Goal: Task Accomplishment & Management: Manage account settings

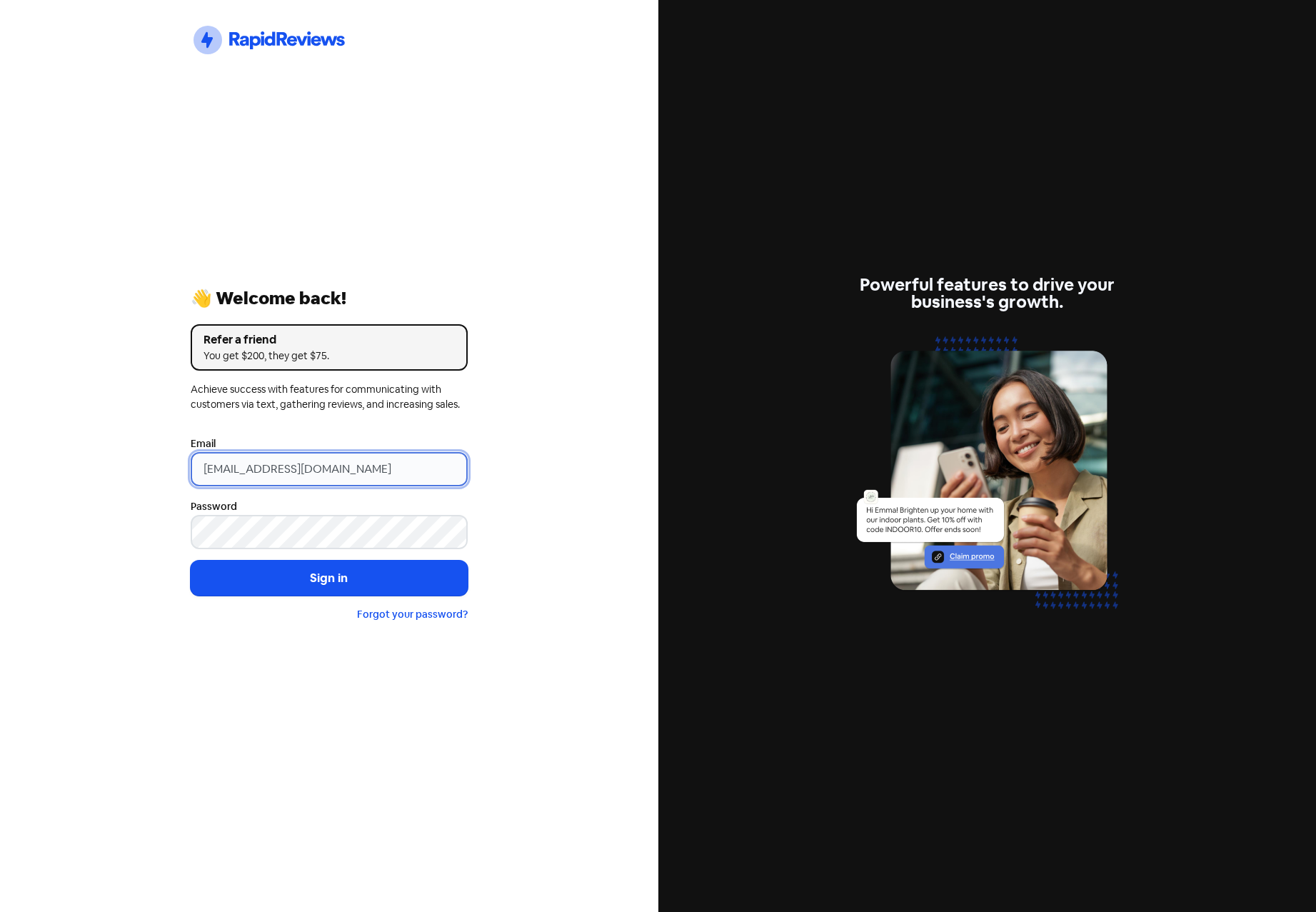
click at [40, 476] on div "Icon For Thunder-circle 👋 Welcome back! Refer a friend You get $200, they get $…" at bounding box center [329, 456] width 658 height 912
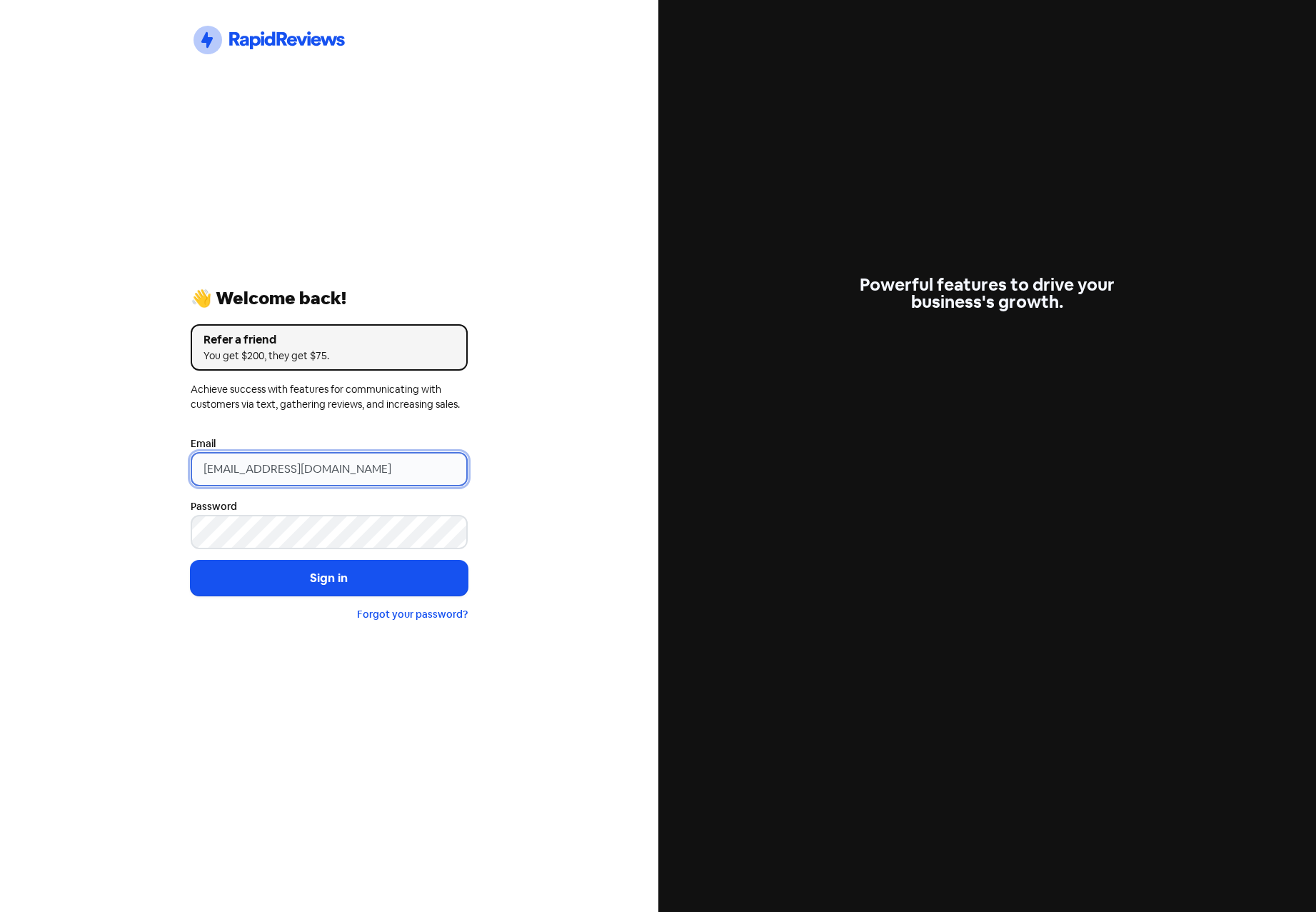
type input "[EMAIL_ADDRESS][DOMAIN_NAME]"
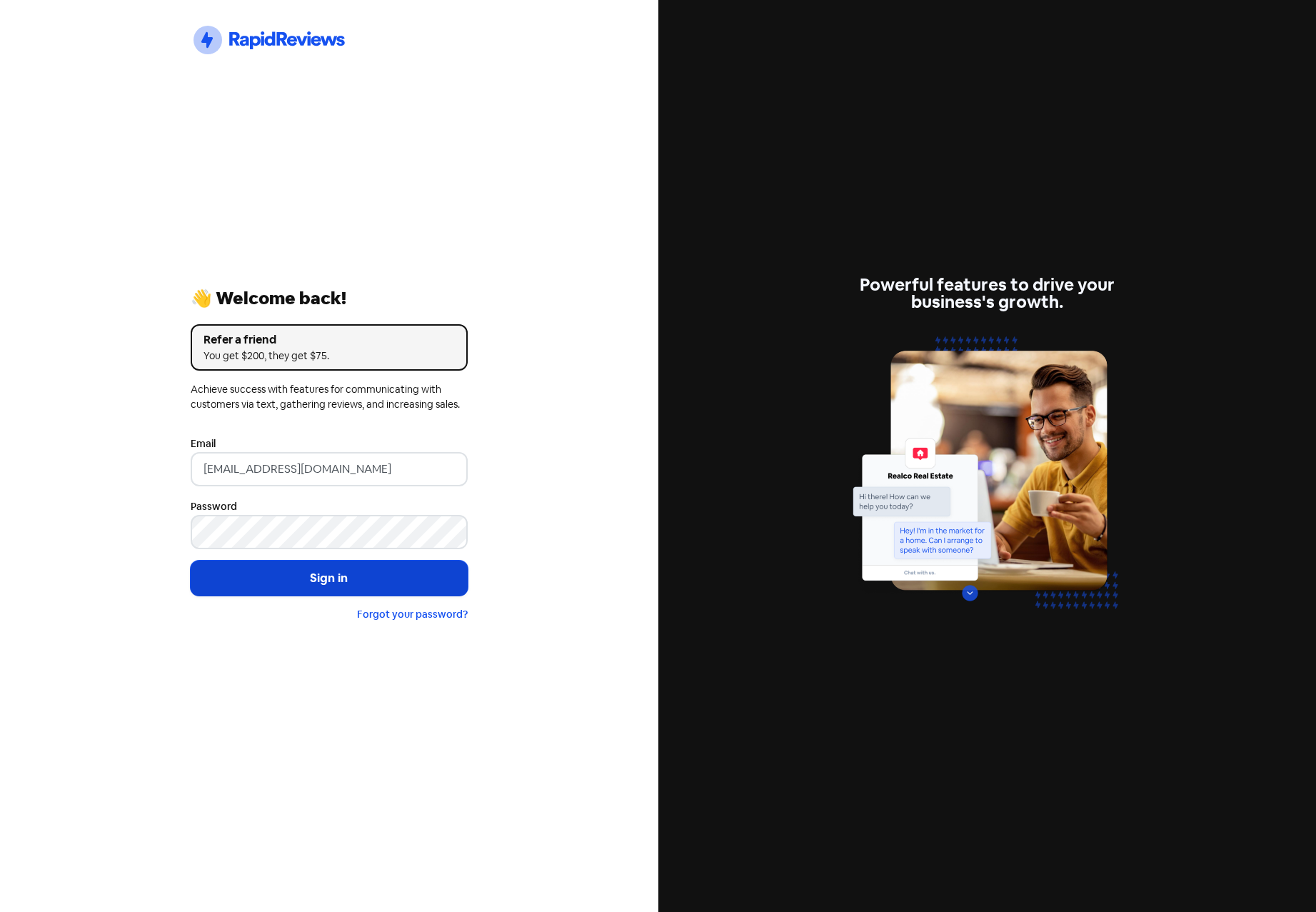
click at [334, 582] on button "Sign in" at bounding box center [329, 579] width 277 height 36
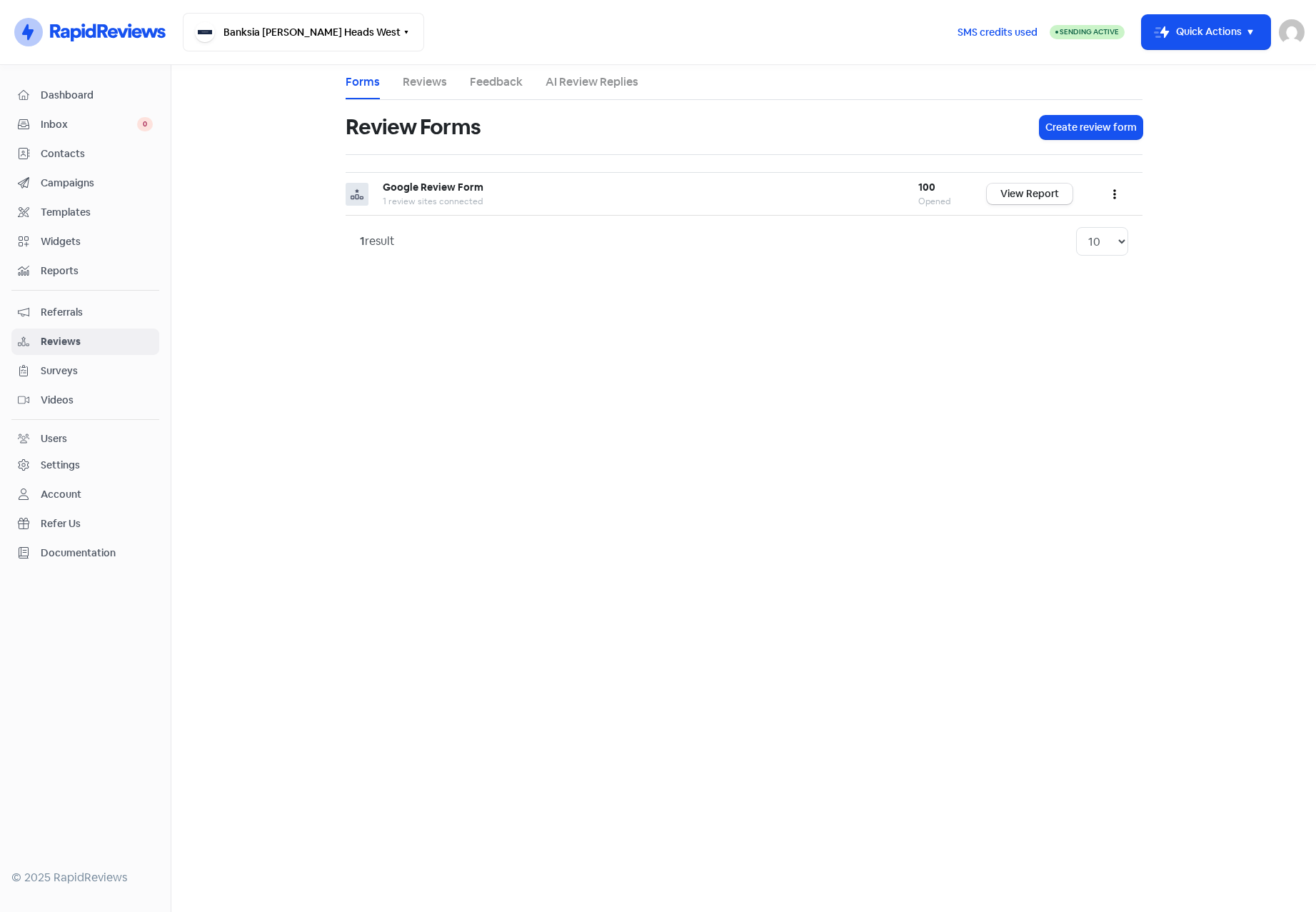
click at [88, 147] on span "Contacts" at bounding box center [97, 154] width 113 height 15
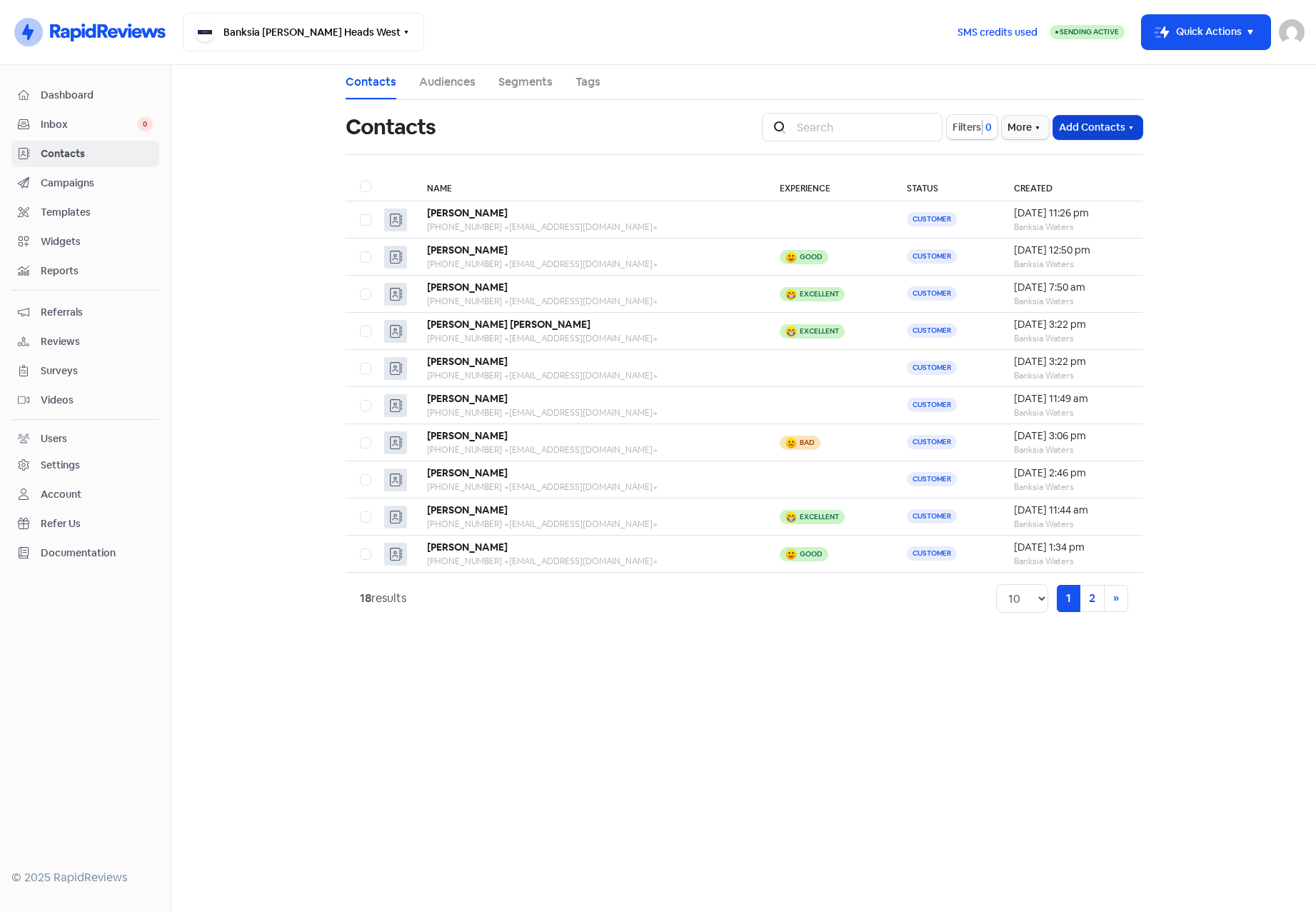
click at [1136, 120] on button "Add Contacts" at bounding box center [1098, 128] width 89 height 23
click at [1040, 182] on button "Import contact (basic)" at bounding box center [1058, 187] width 167 height 28
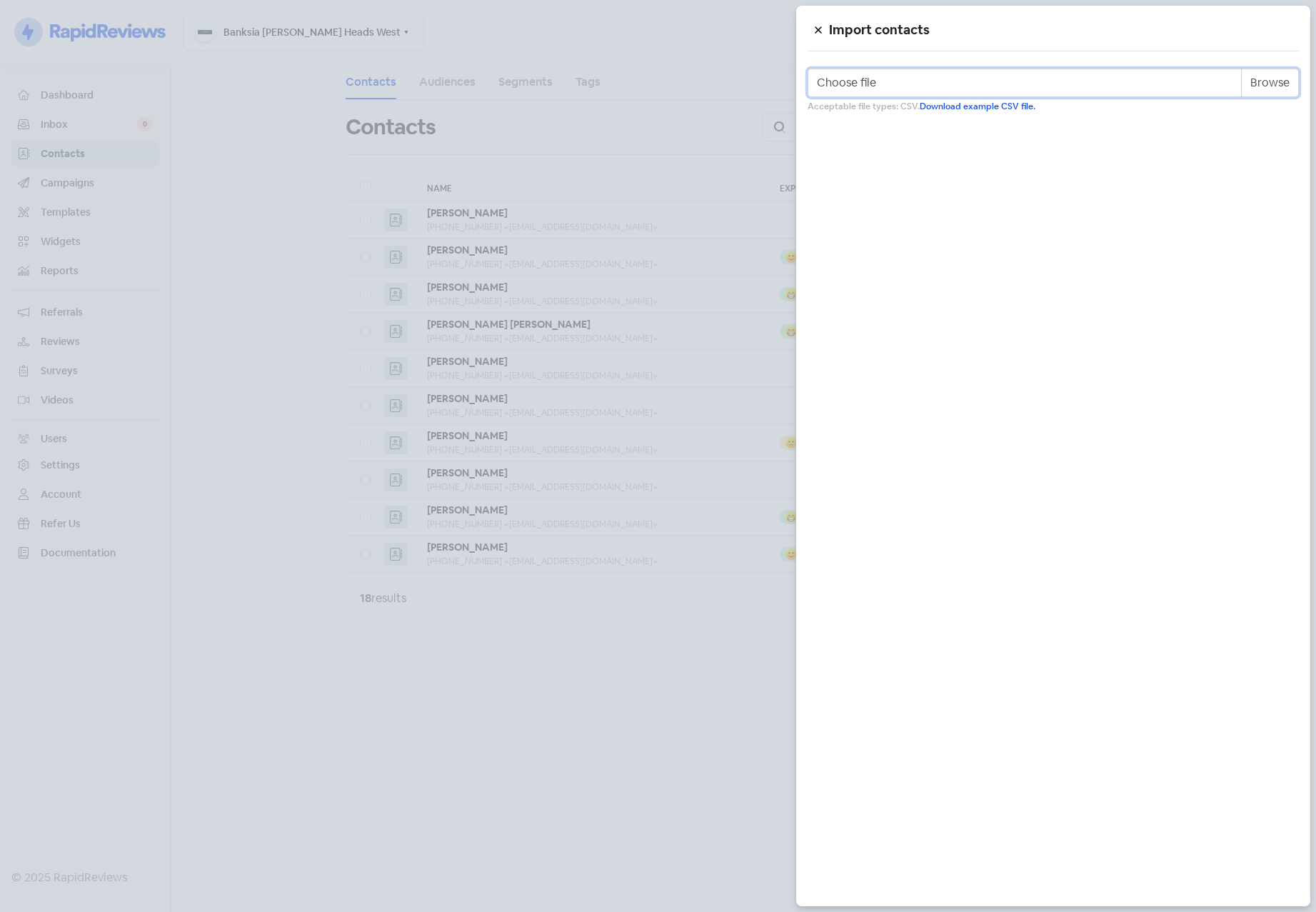
click at [1262, 88] on input "Choose file" at bounding box center [1053, 83] width 491 height 28
click at [670, 142] on div at bounding box center [658, 456] width 1316 height 912
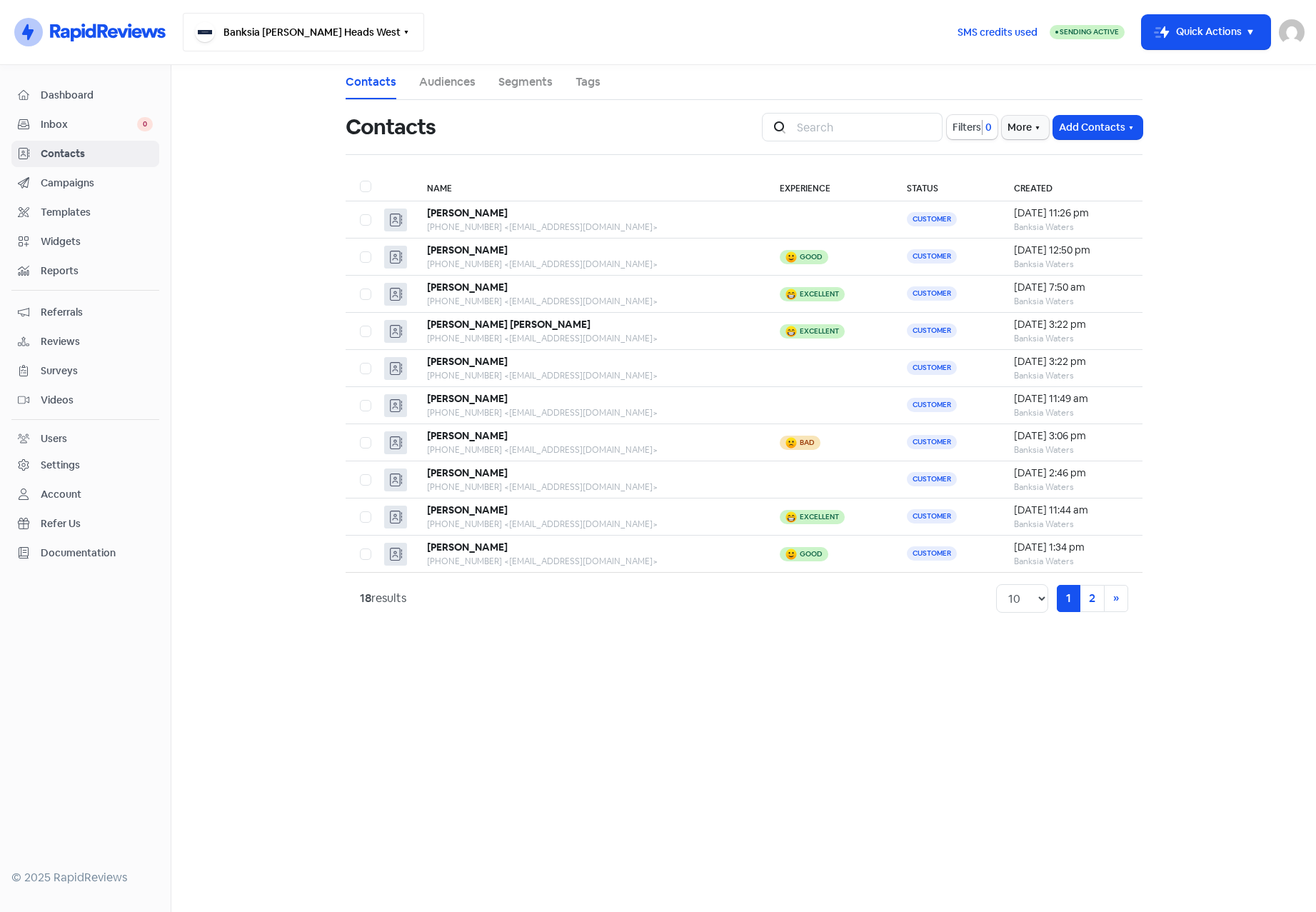
click at [351, 22] on button "Banksia Waters - Tweed Heads West" at bounding box center [303, 32] width 242 height 38
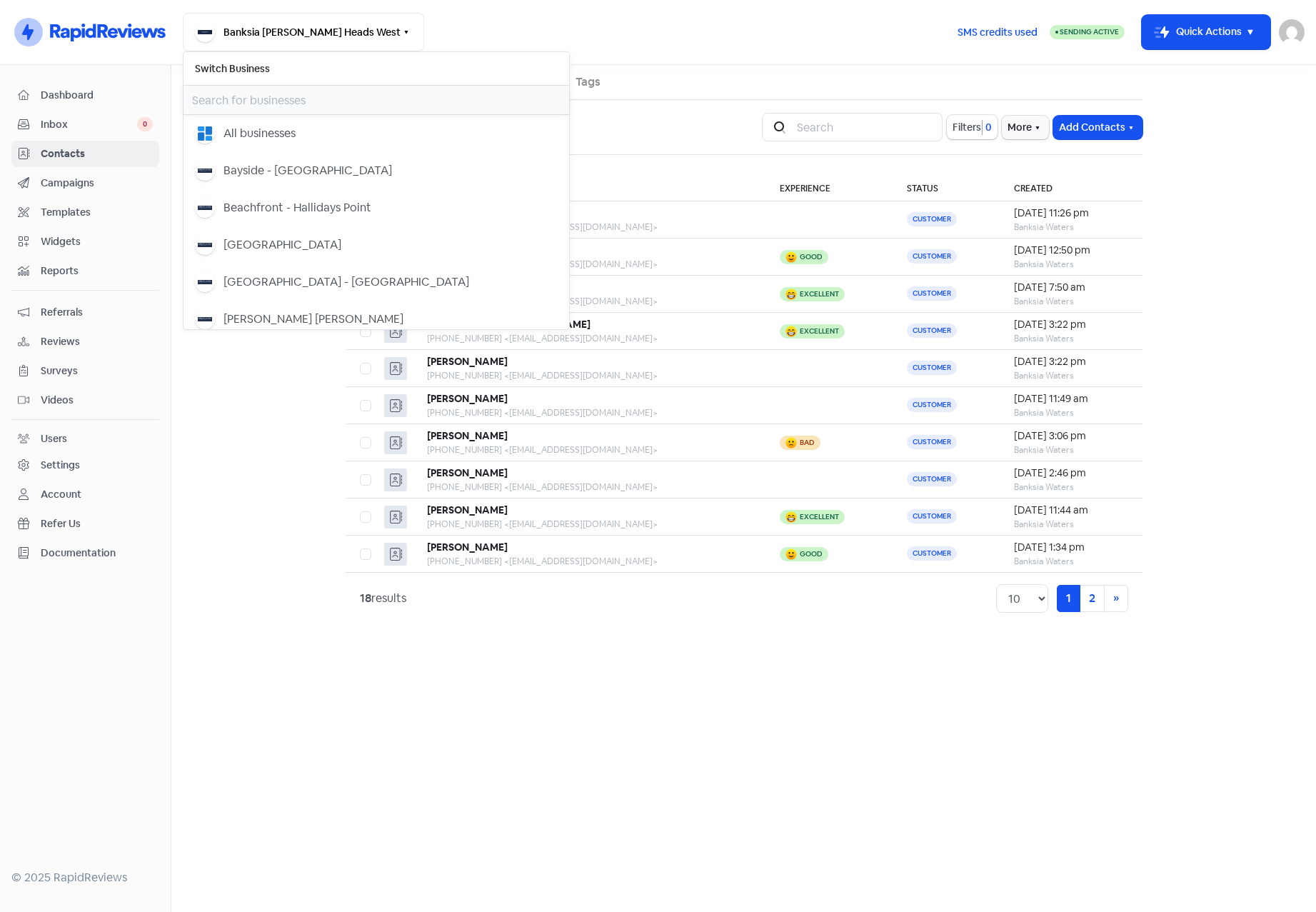
click at [330, 92] on input "text" at bounding box center [376, 100] width 386 height 28
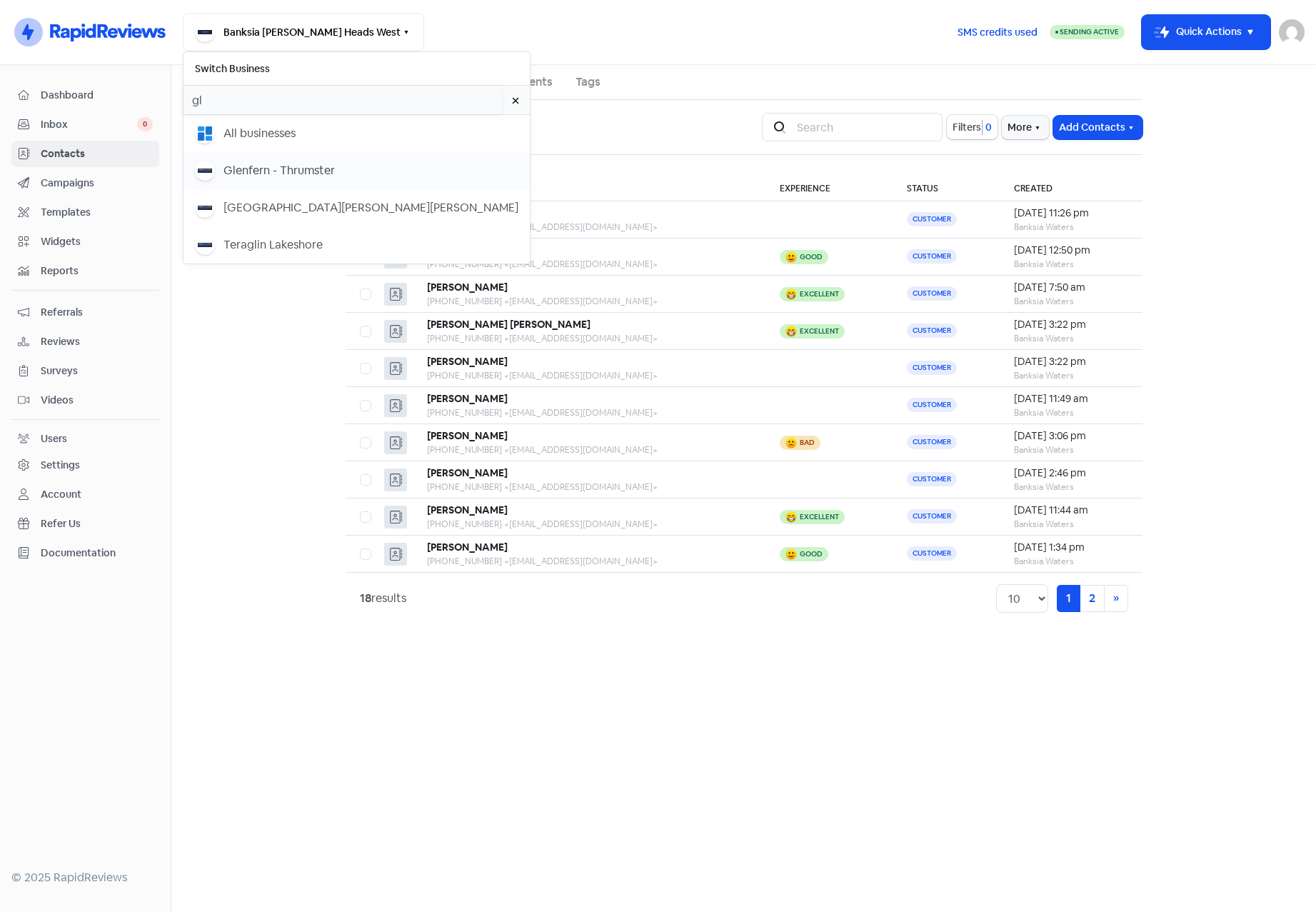
type input "gl"
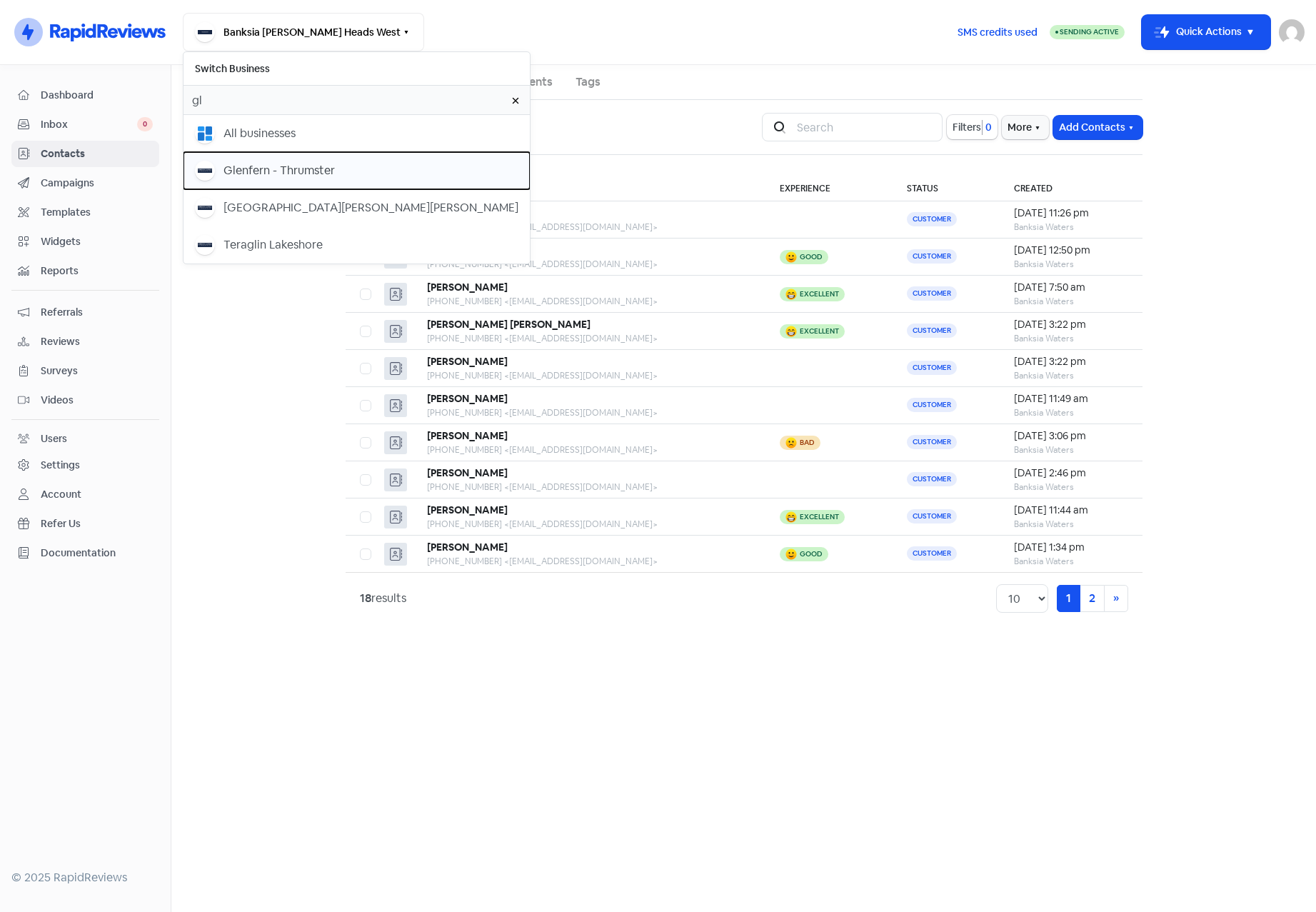
click at [317, 172] on div "Glenfern - Thrumster" at bounding box center [279, 170] width 112 height 18
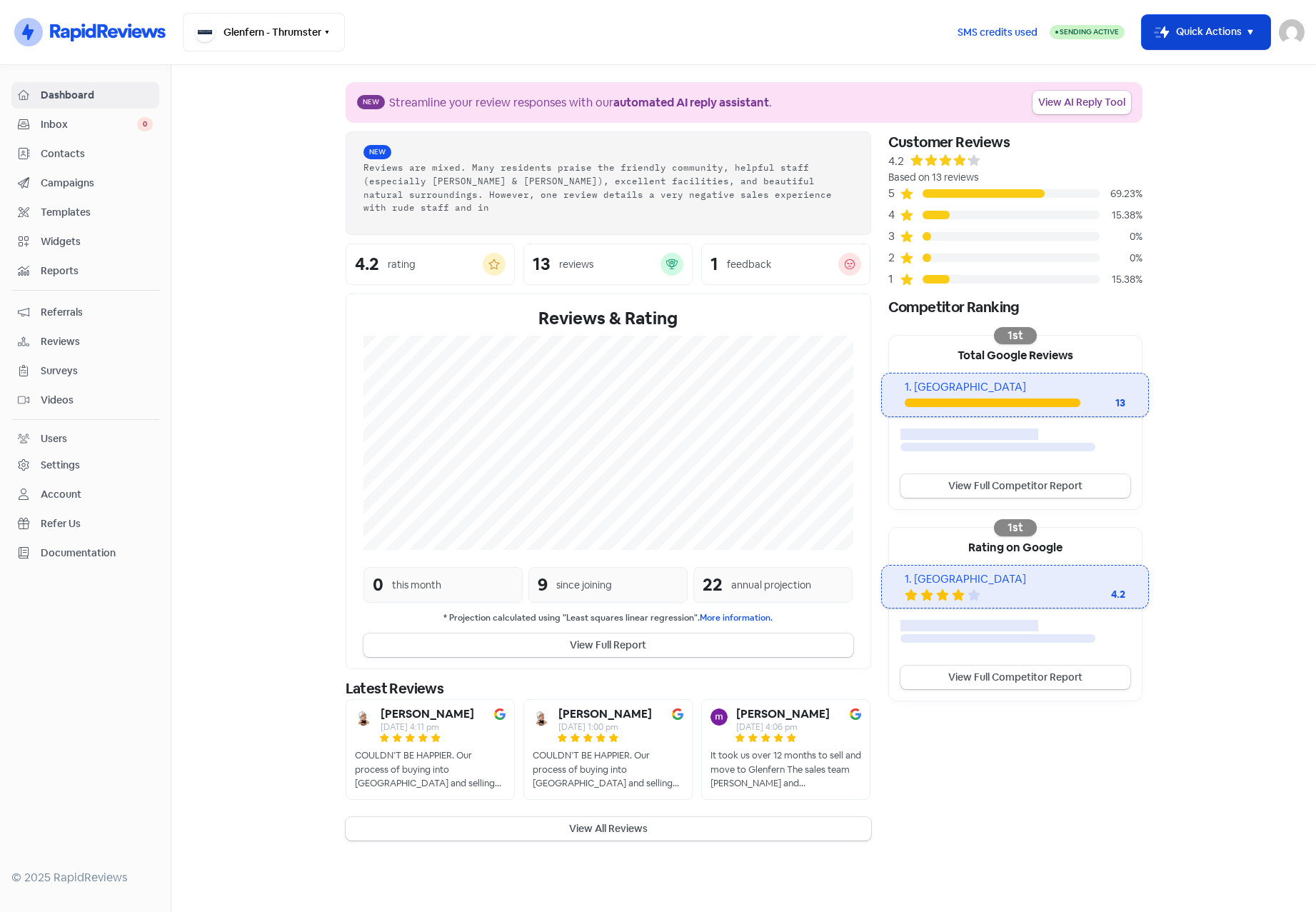
click at [1248, 33] on icon "button" at bounding box center [1250, 32] width 18 height 18
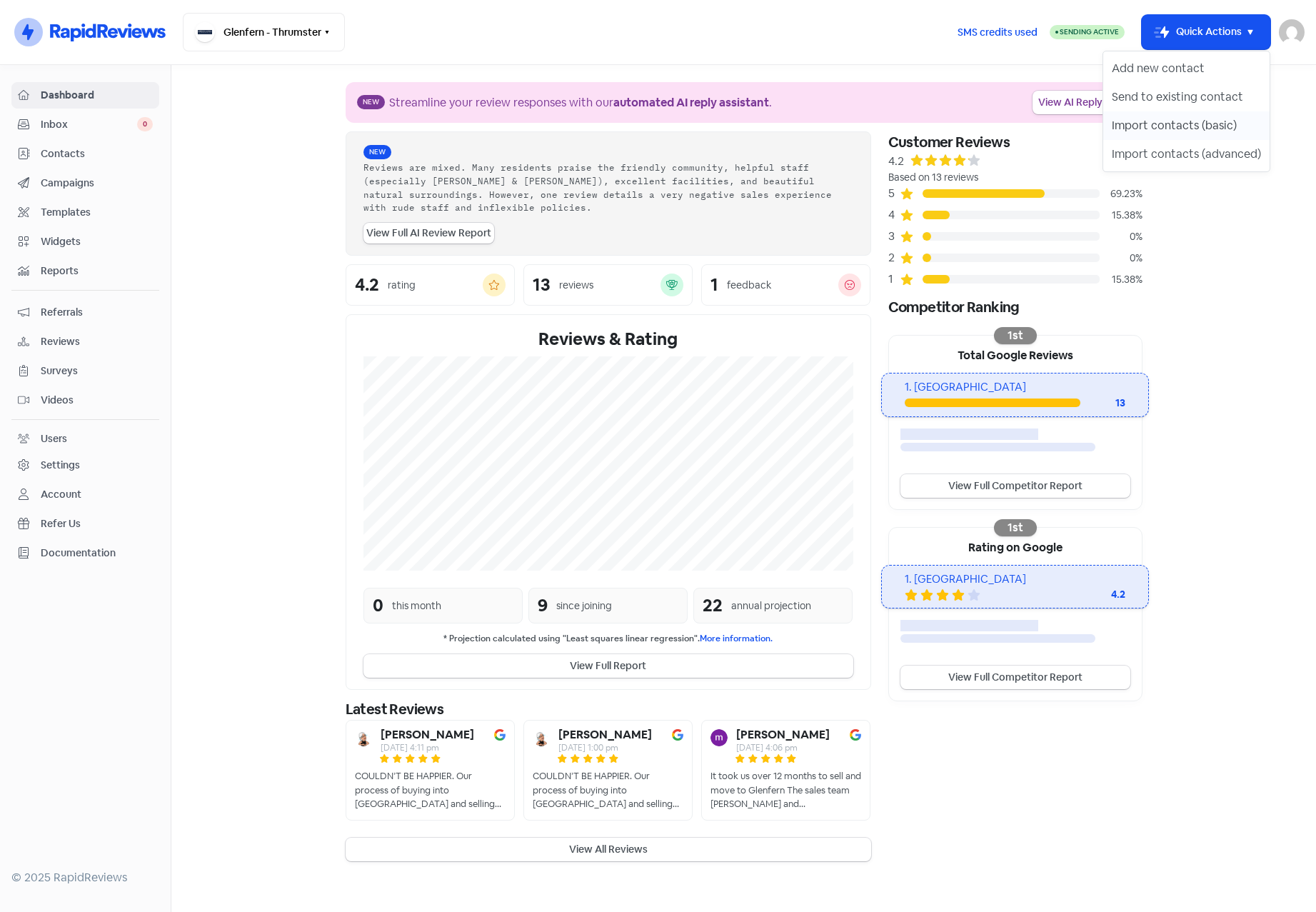
click at [1162, 128] on button "Import contacts (basic)" at bounding box center [1187, 126] width 167 height 28
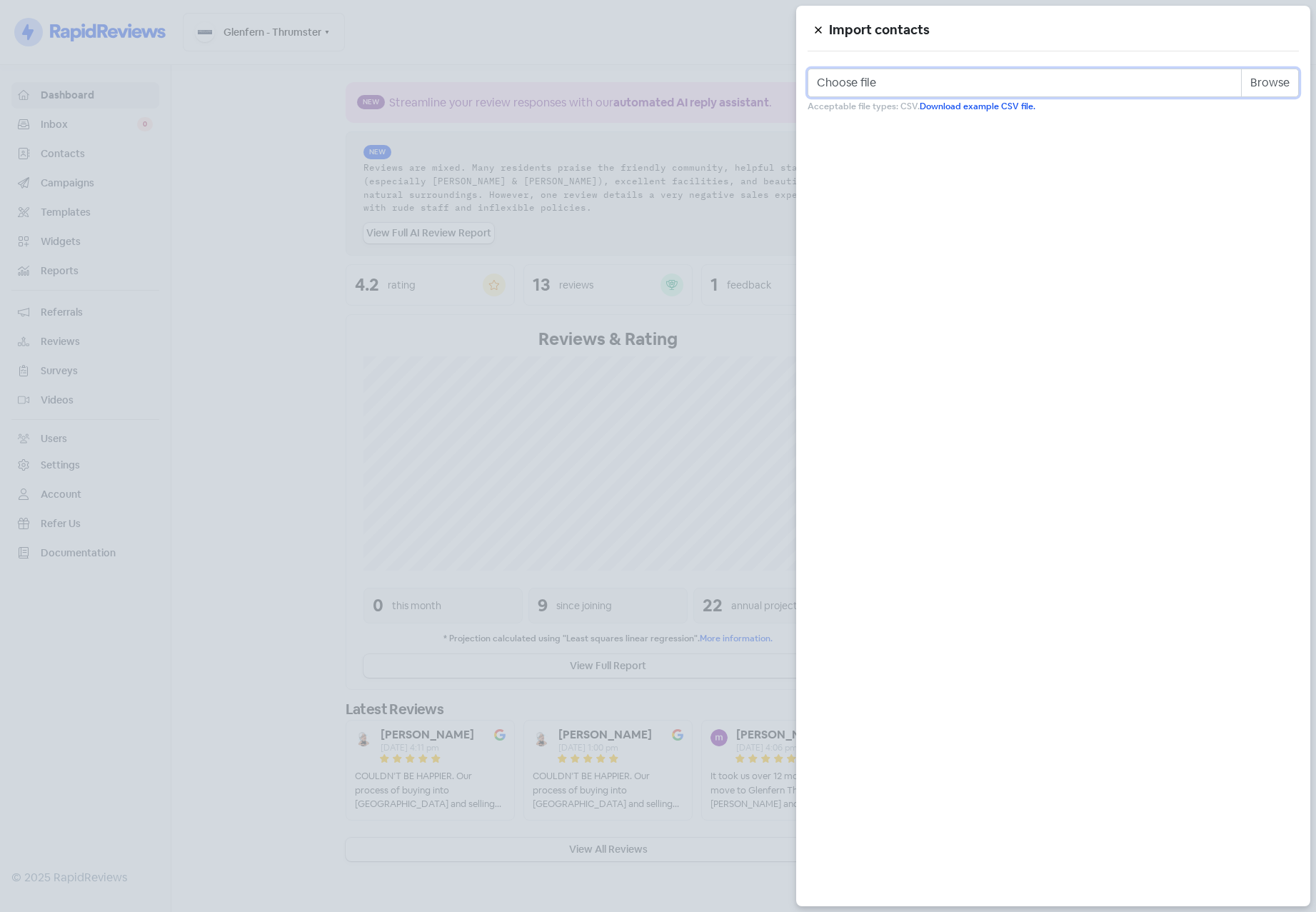
click at [1283, 85] on input "Choose file" at bounding box center [1053, 83] width 491 height 28
type input "C:\fakepath\glenfern.csv"
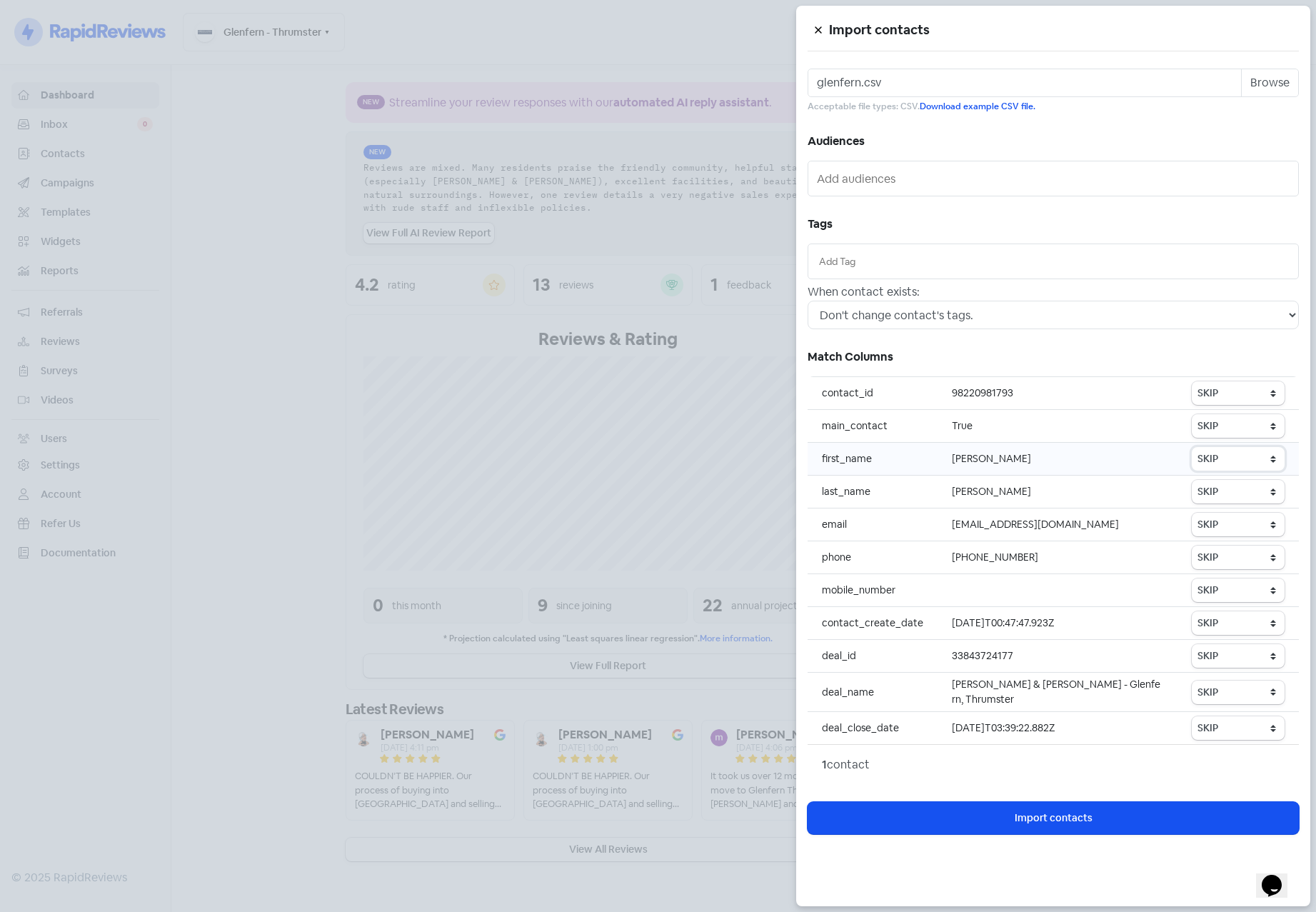
click at [1233, 466] on select "SKIP First name Last name Mobile number Email address Contact status" at bounding box center [1238, 459] width 93 height 23
select select "first_name"
click at [1193, 447] on select "SKIP First name Last name Mobile number Email address Contact status" at bounding box center [1238, 459] width 93 height 23
click at [1234, 491] on select "SKIP First name Last name Mobile number Email address Contact status" at bounding box center [1238, 492] width 93 height 23
select select "last_name"
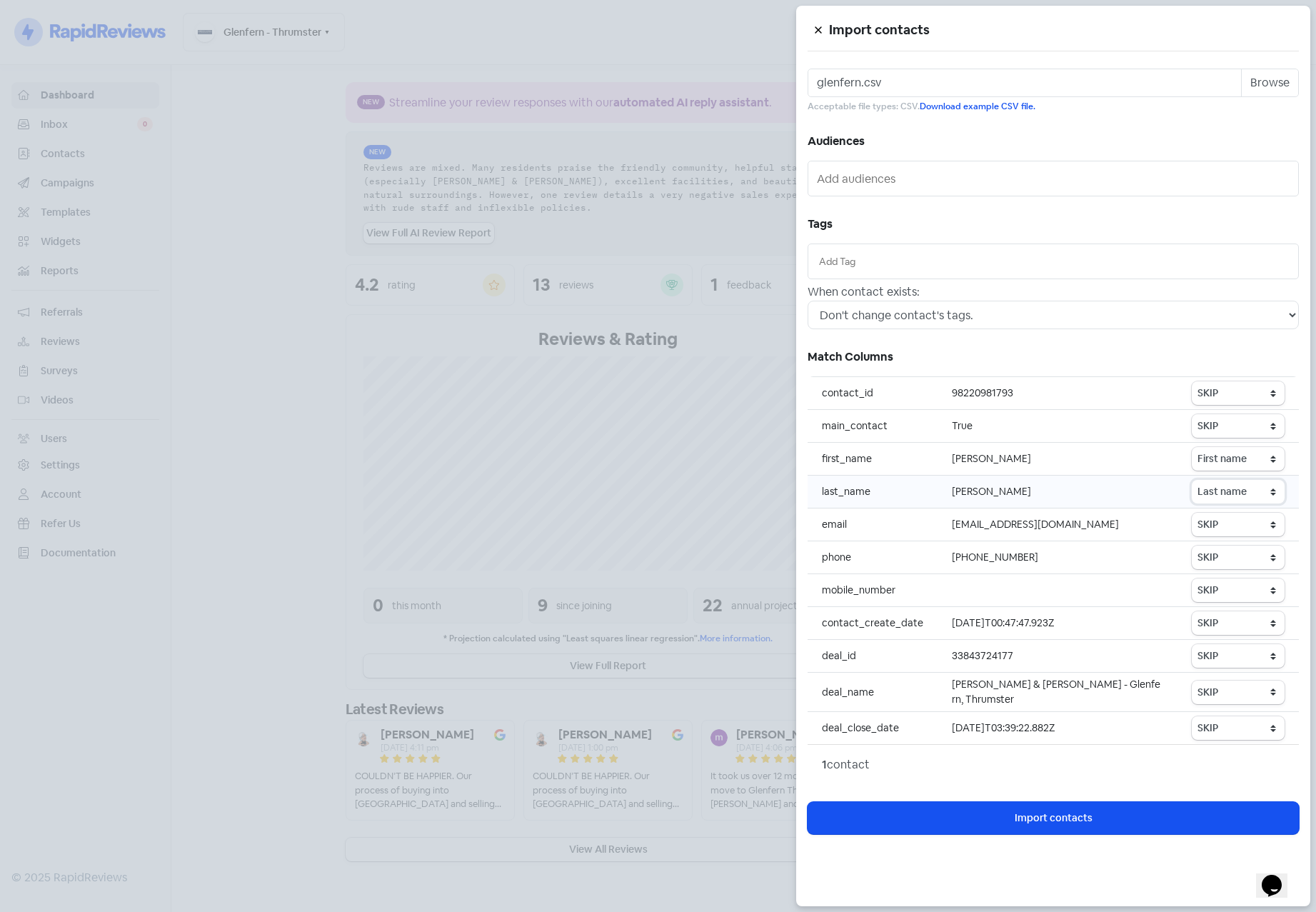
click at [1193, 480] on select "SKIP First name Last name Mobile number Email address Contact status" at bounding box center [1238, 492] width 93 height 23
click at [1197, 529] on select "SKIP First name Last name Mobile number Email address Contact status" at bounding box center [1238, 524] width 93 height 23
select select "email"
click at [1193, 513] on select "SKIP First name Last name Mobile number Email address Contact status" at bounding box center [1238, 524] width 93 height 23
click at [1218, 554] on select "SKIP First name Last name Mobile number Email address Contact status" at bounding box center [1238, 558] width 93 height 23
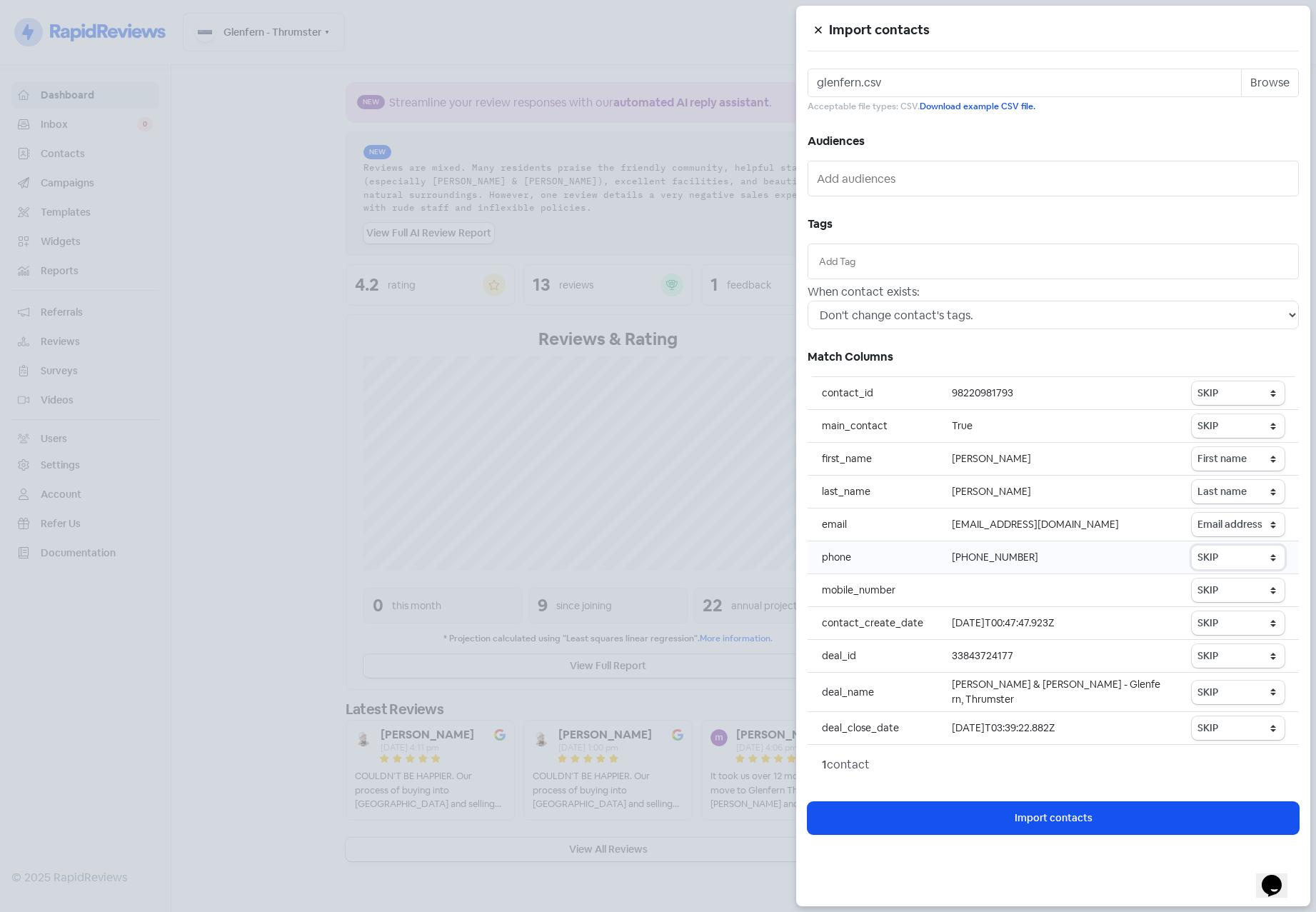
select select "phone"
click at [1193, 546] on select "SKIP First name Last name Mobile number Email address Contact status" at bounding box center [1238, 558] width 93 height 23
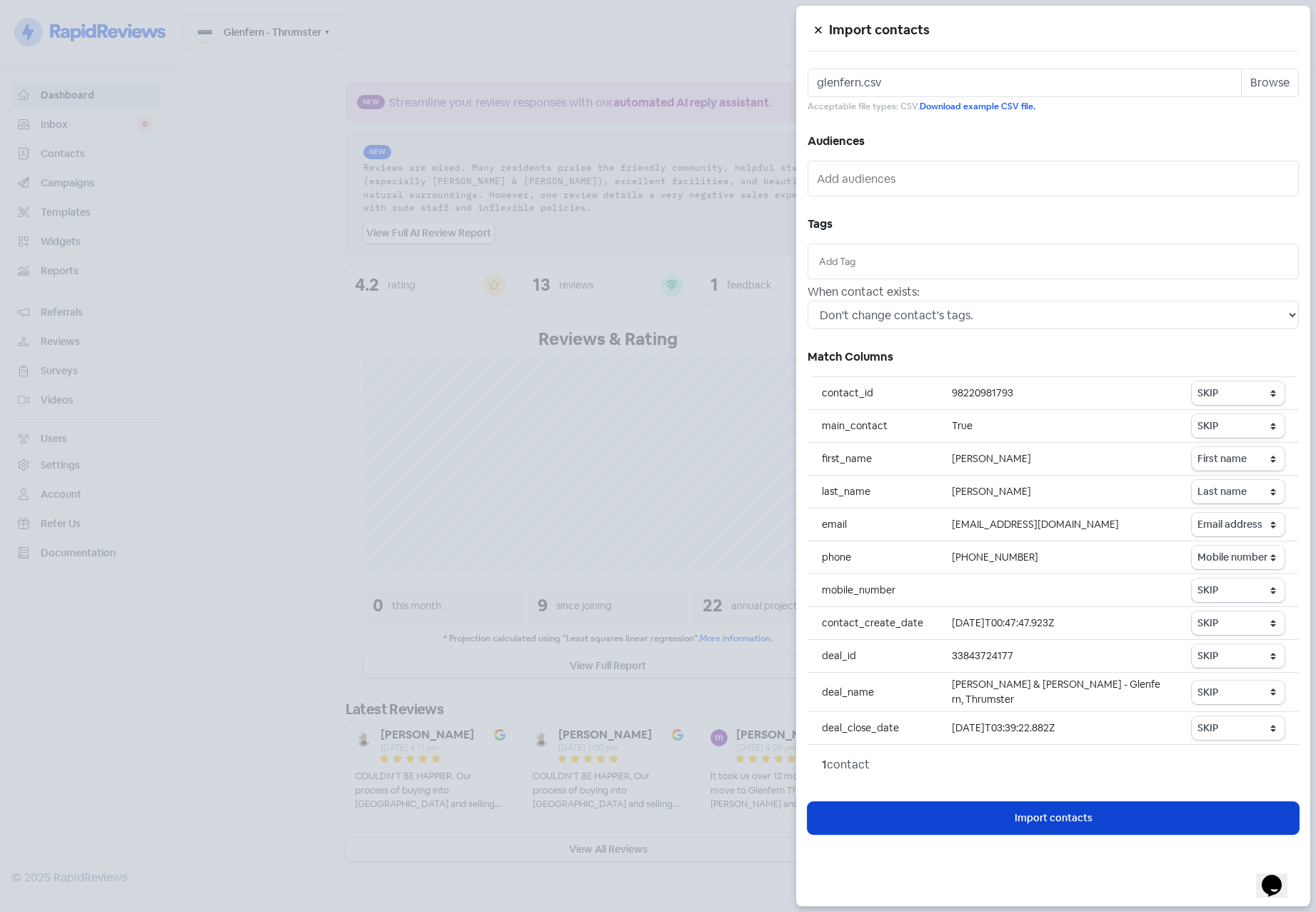
click at [1055, 814] on span "Import contacts" at bounding box center [1053, 818] width 78 height 15
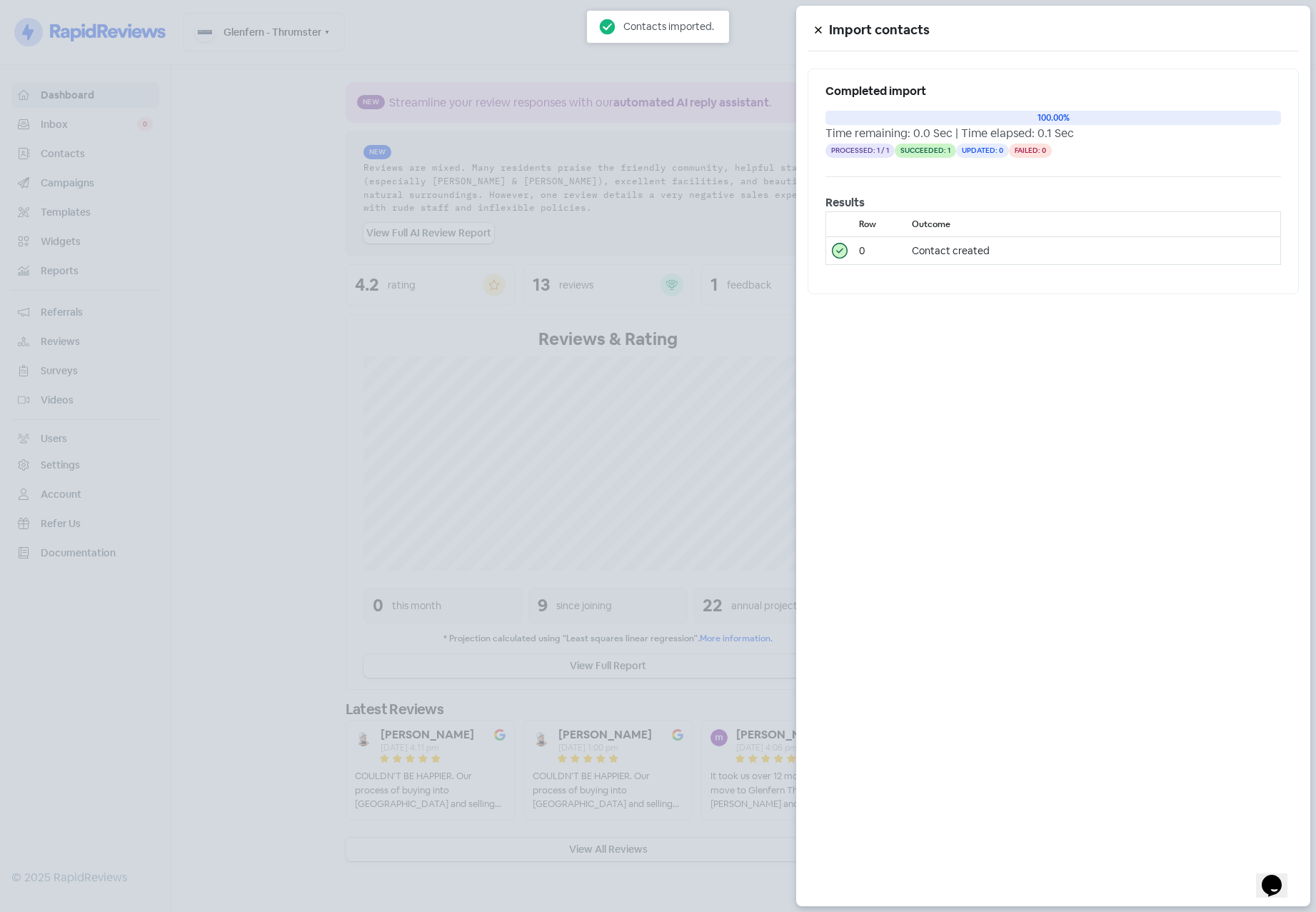
click at [281, 240] on div at bounding box center [658, 456] width 1316 height 912
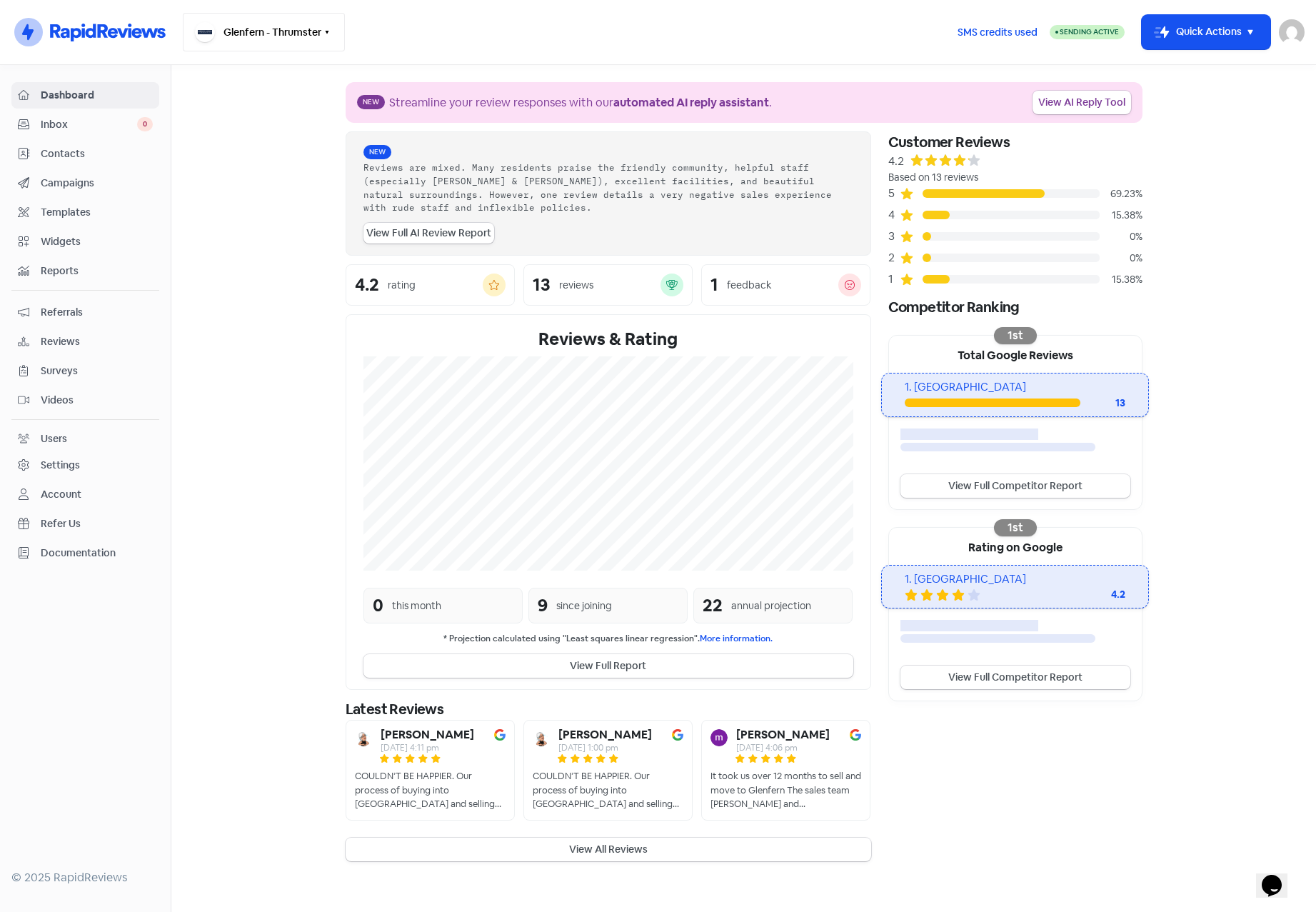
click at [253, 29] on button "Glenfern - Thrumster" at bounding box center [263, 32] width 162 height 38
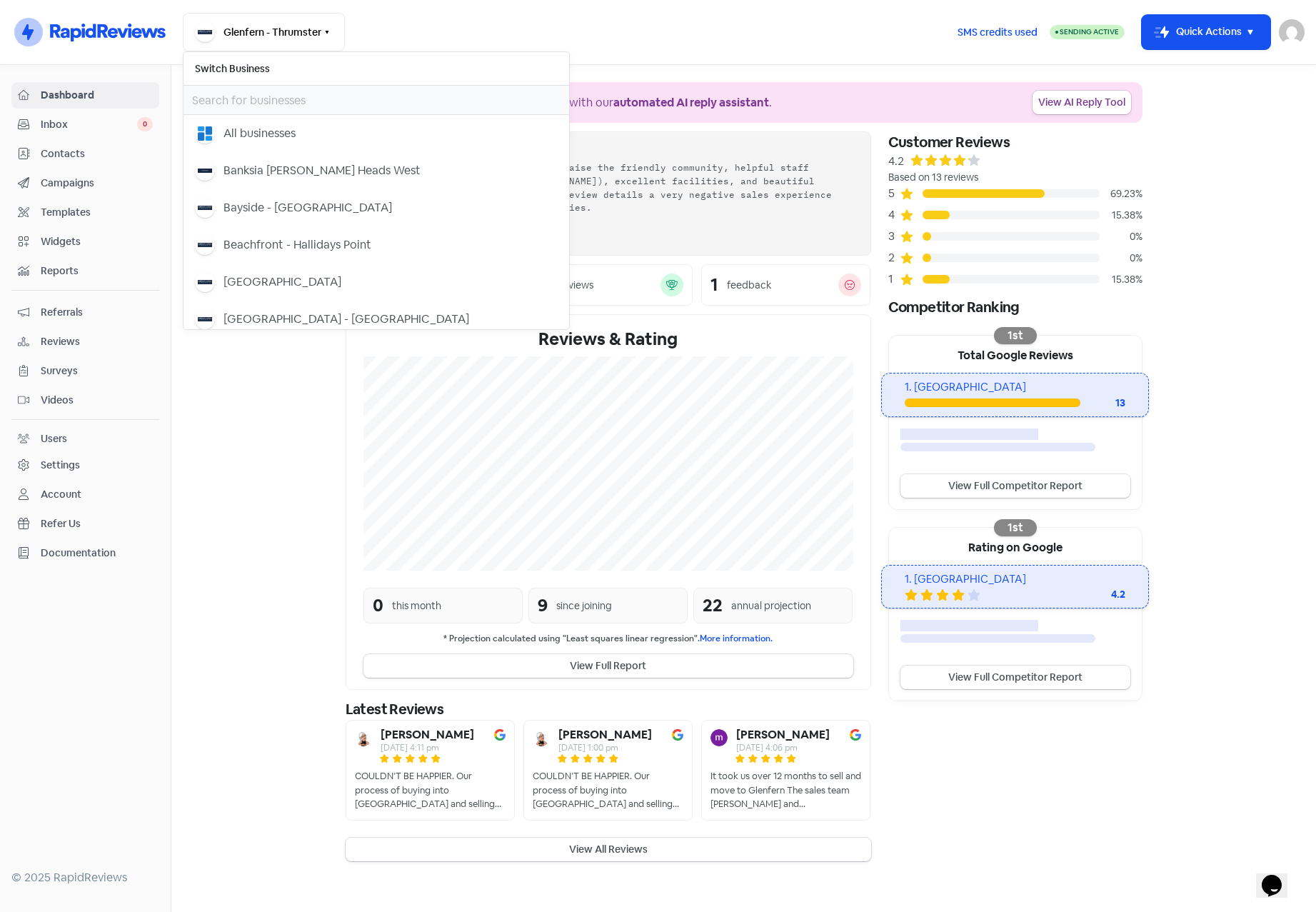
click at [237, 471] on section "New Streamline your review responses with our automated AI reply assistant . Vi…" at bounding box center [743, 472] width 1144 height 814
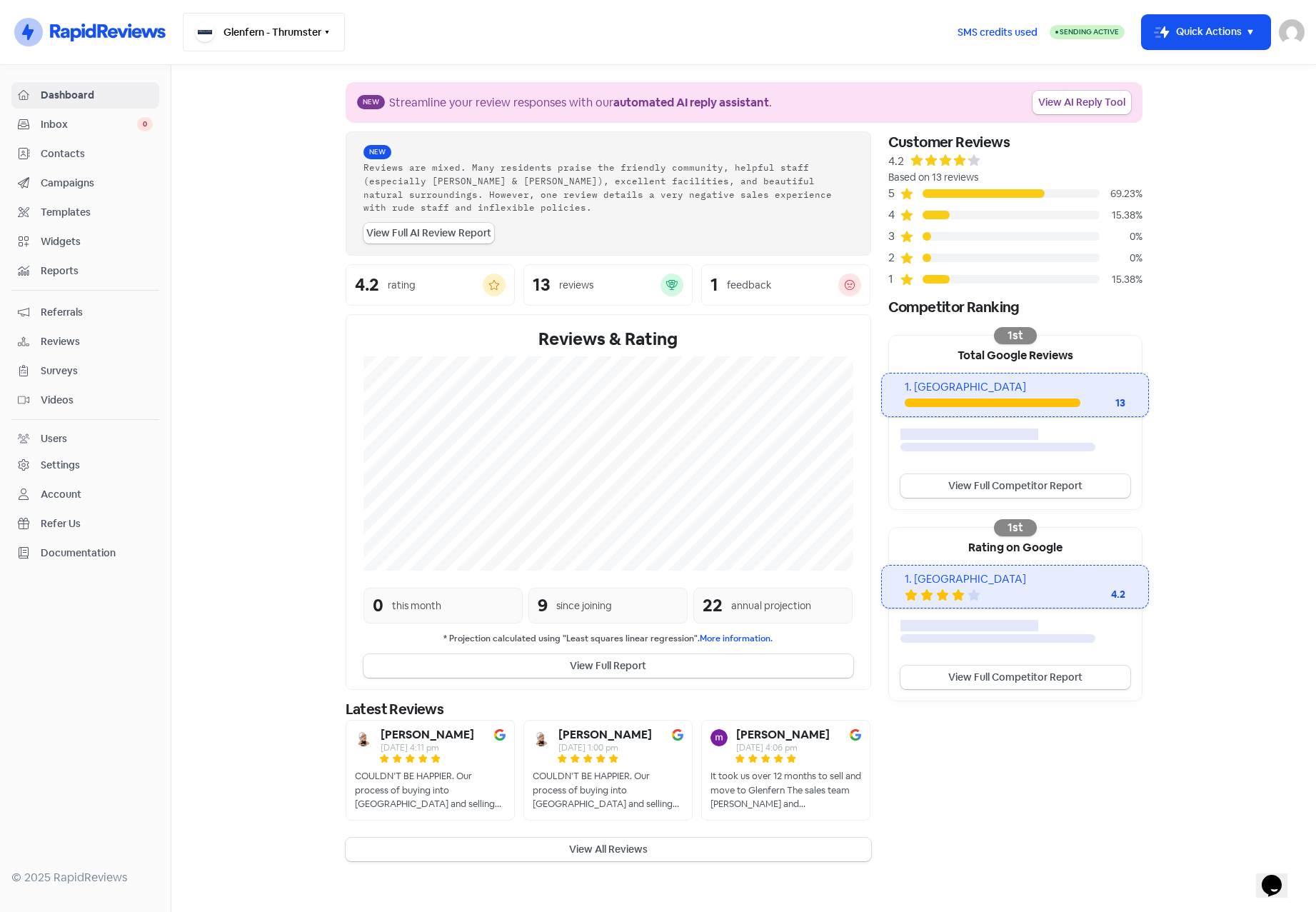
click at [262, 23] on button "Glenfern - Thrumster" at bounding box center [263, 32] width 162 height 38
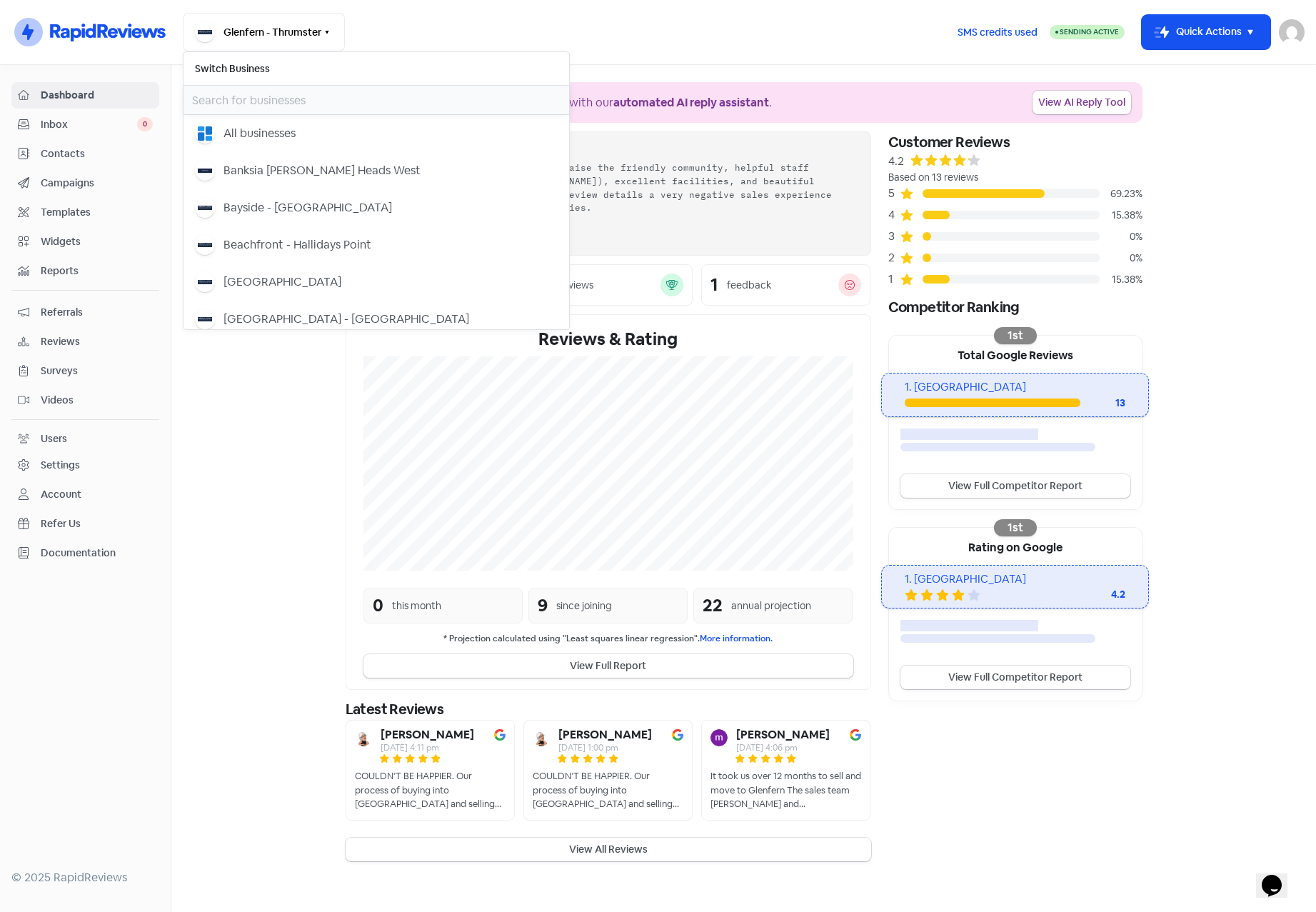
click at [266, 98] on input "text" at bounding box center [376, 100] width 386 height 28
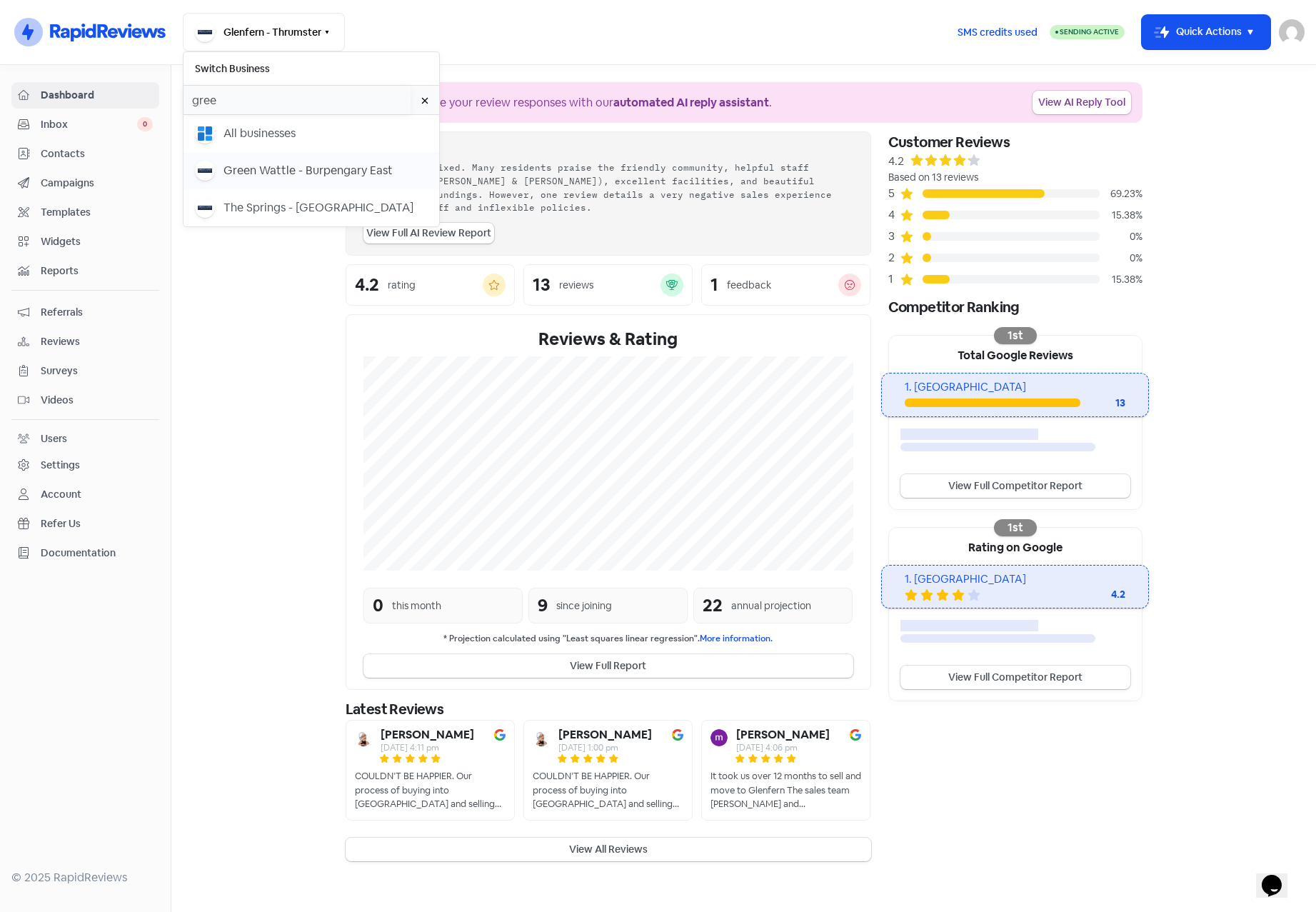
type input "gree"
click at [277, 168] on div "Green Wattle - Burpengary East" at bounding box center [308, 170] width 169 height 18
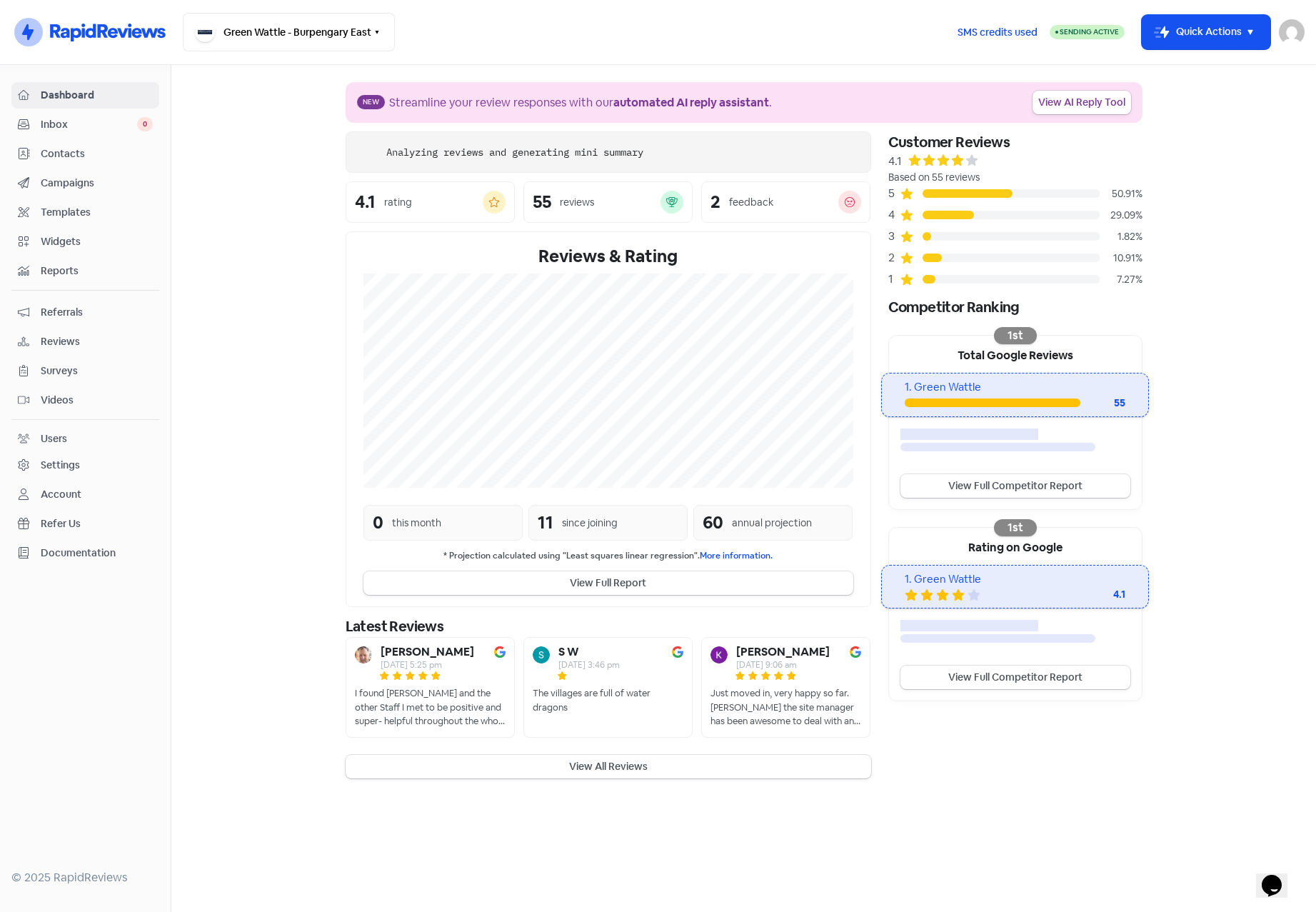
click at [64, 158] on span "Contacts" at bounding box center [97, 154] width 113 height 15
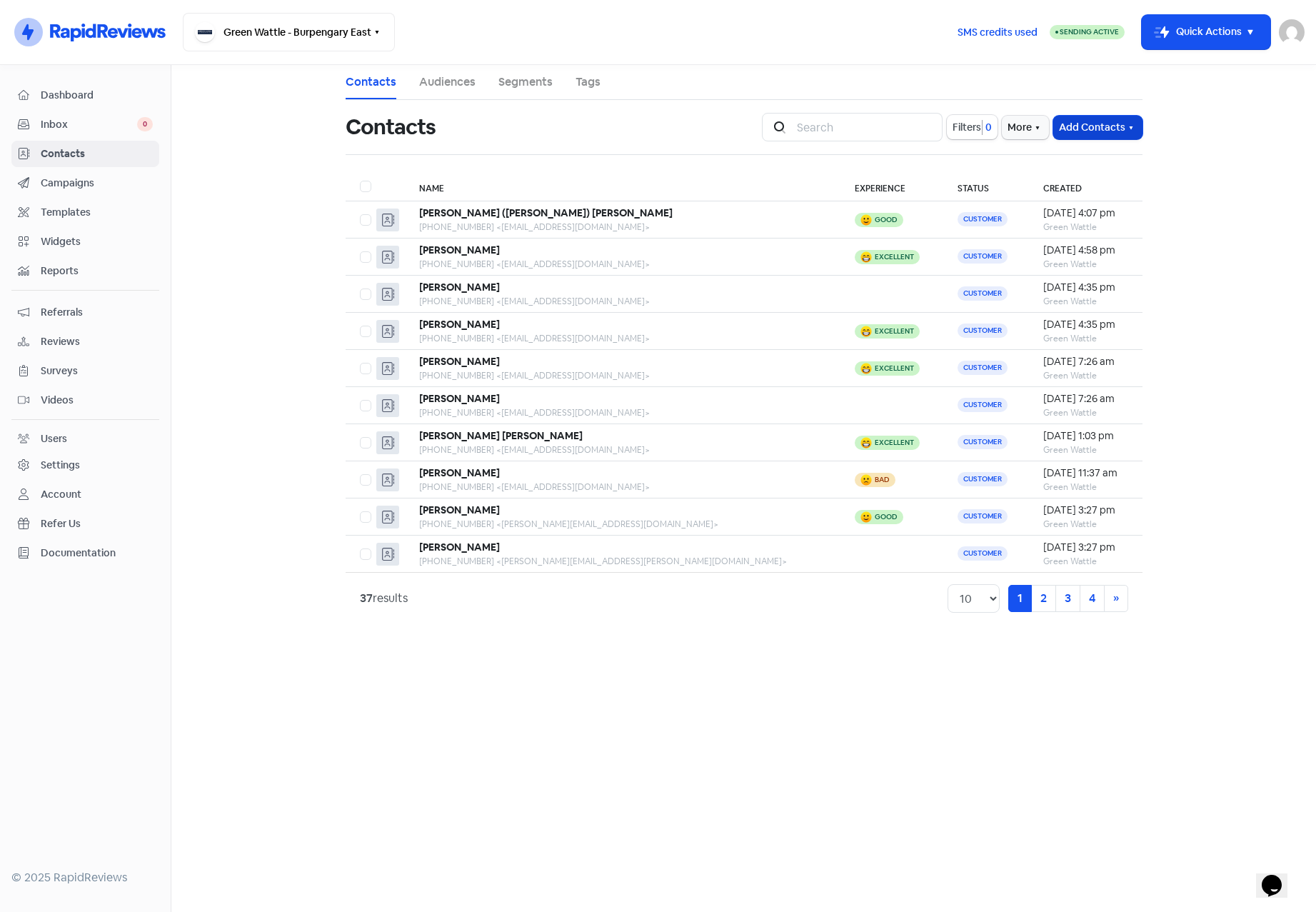
click at [1126, 127] on icon "button" at bounding box center [1131, 128] width 12 height 12
click at [1068, 188] on button "Import contact (basic)" at bounding box center [1058, 187] width 167 height 28
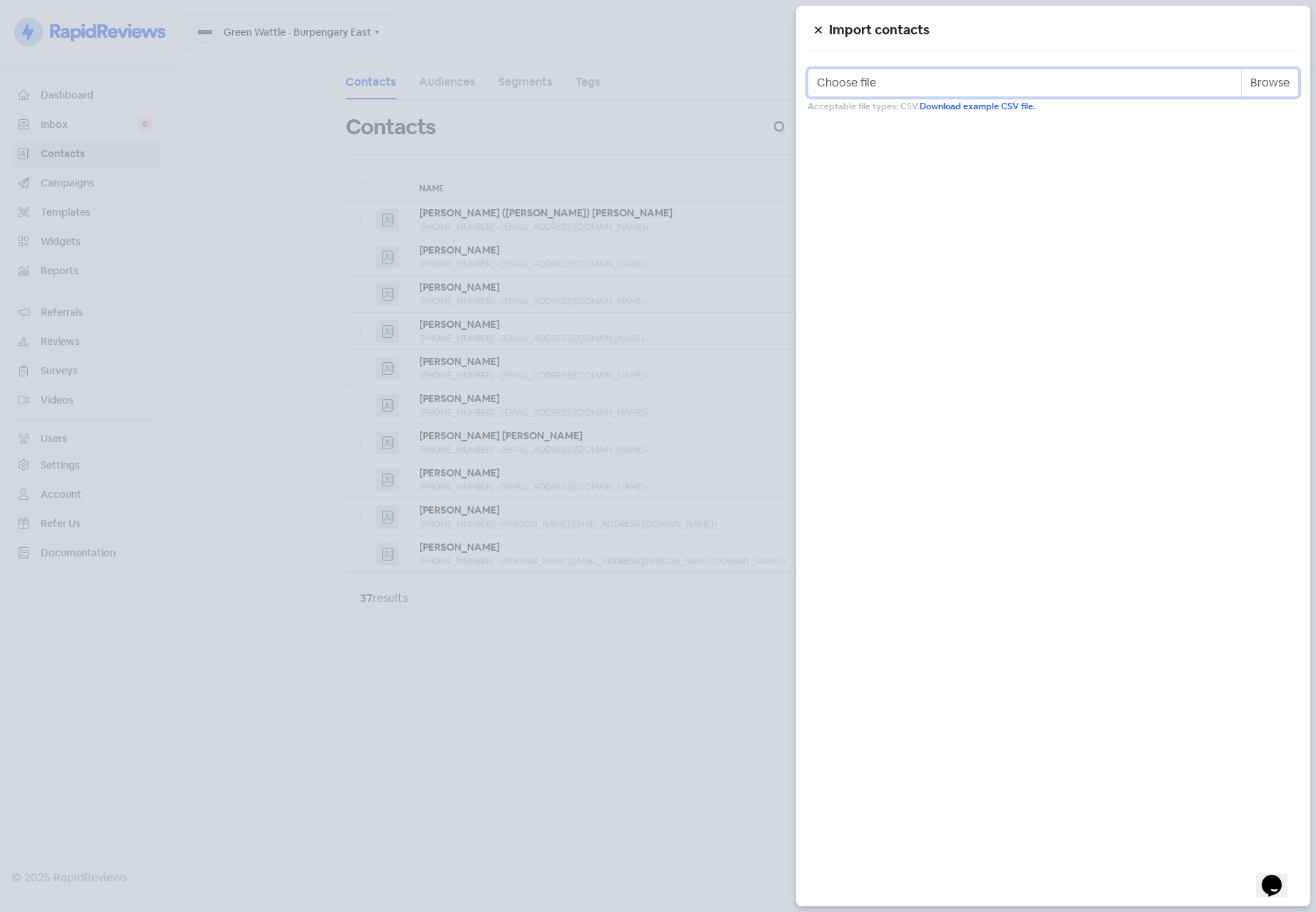
click at [1275, 86] on input "Choose file" at bounding box center [1053, 83] width 491 height 28
type input "C:\fakepath\green_wattle.csv"
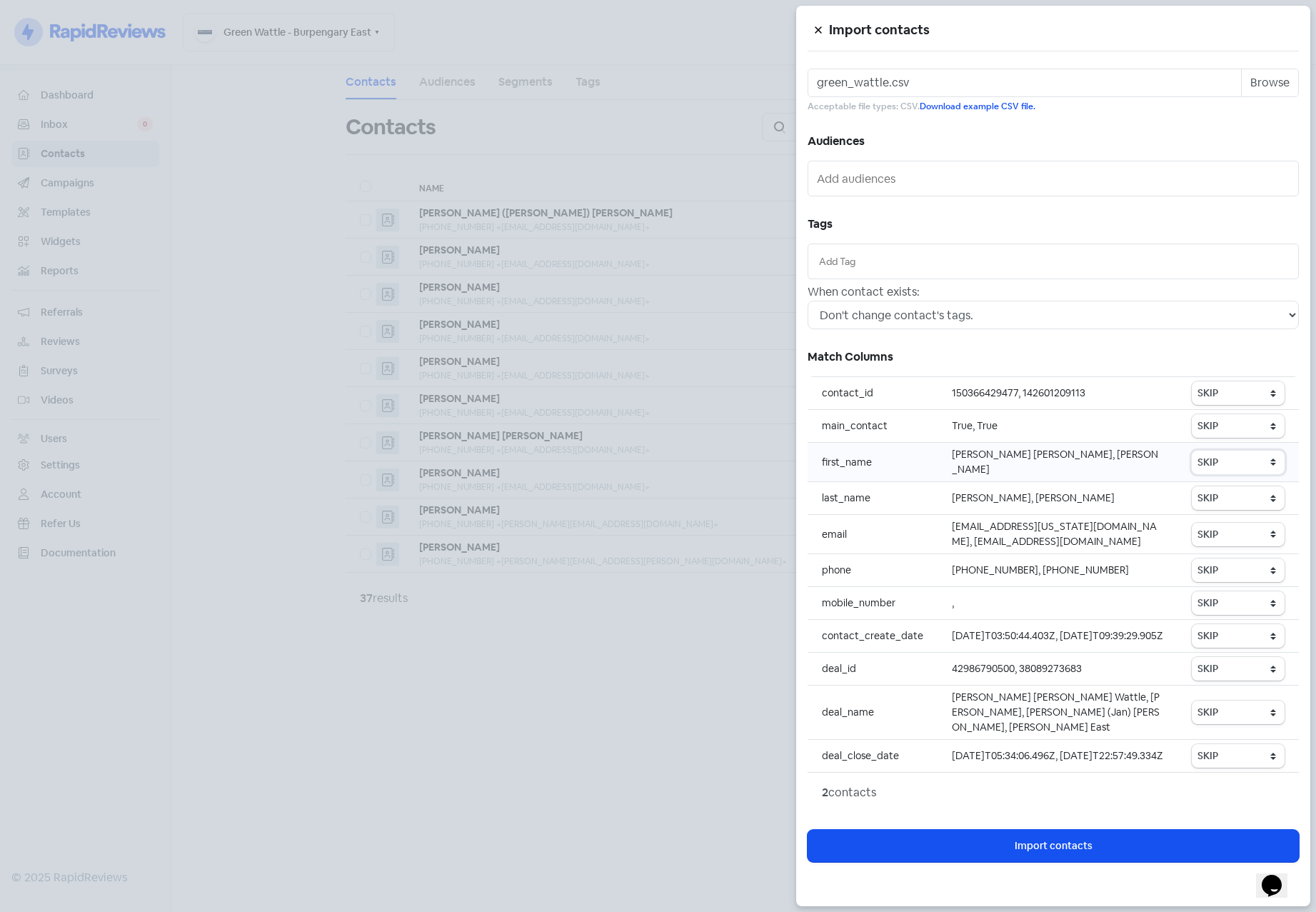
click at [1222, 457] on select "SKIP First name Last name Mobile number Email address Contact status" at bounding box center [1238, 463] width 93 height 23
select select "first_name"
click at [1193, 451] on select "SKIP First name Last name Mobile number Email address Contact status" at bounding box center [1238, 463] width 93 height 23
click at [1227, 487] on select "SKIP First name Last name Mobile number Email address Contact status" at bounding box center [1238, 498] width 93 height 23
select select "last_name"
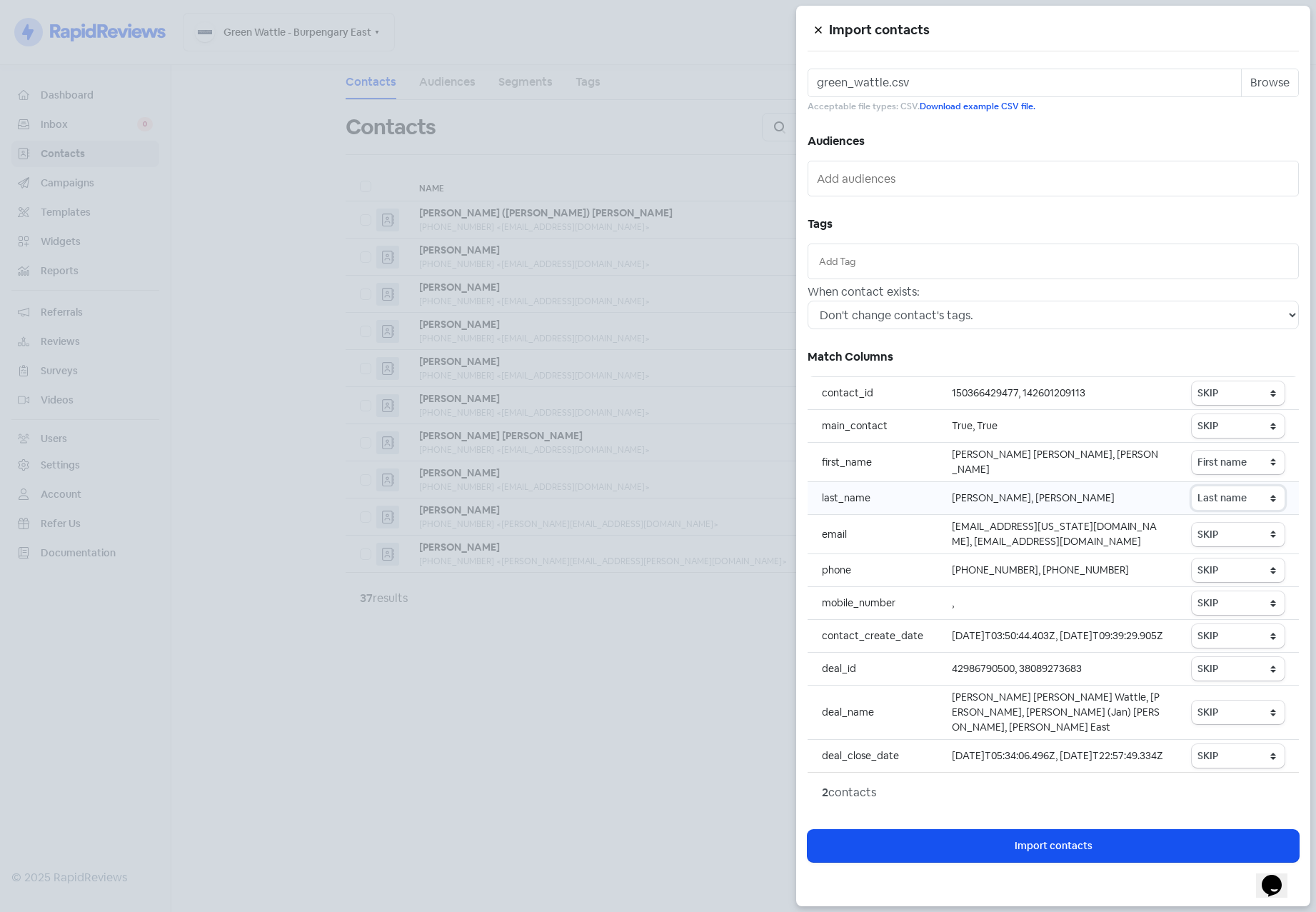
click at [1193, 486] on select "SKIP First name Last name Mobile number Email address Contact status" at bounding box center [1238, 498] width 93 height 23
click at [1228, 528] on select "SKIP First name Last name Mobile number Email address Contact status" at bounding box center [1238, 534] width 93 height 23
select select "email"
click at [1193, 523] on select "SKIP First name Last name Mobile number Email address Contact status" at bounding box center [1238, 534] width 93 height 23
click at [1223, 559] on select "SKIP First name Last name Mobile number Email address Contact status" at bounding box center [1238, 570] width 93 height 23
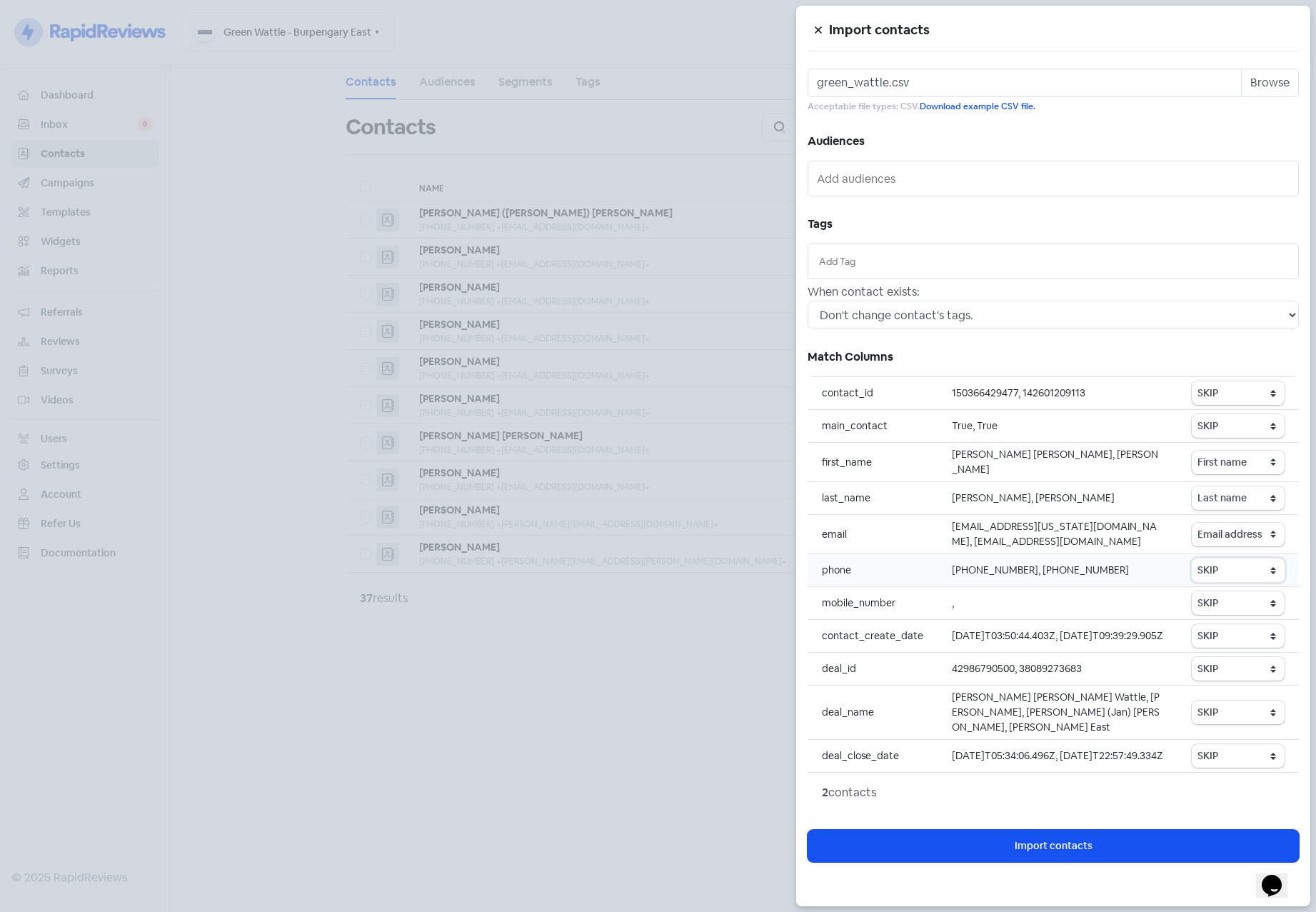
select select "phone"
click at [1193, 559] on select "SKIP First name Last name Mobile number Email address Contact status" at bounding box center [1238, 570] width 93 height 23
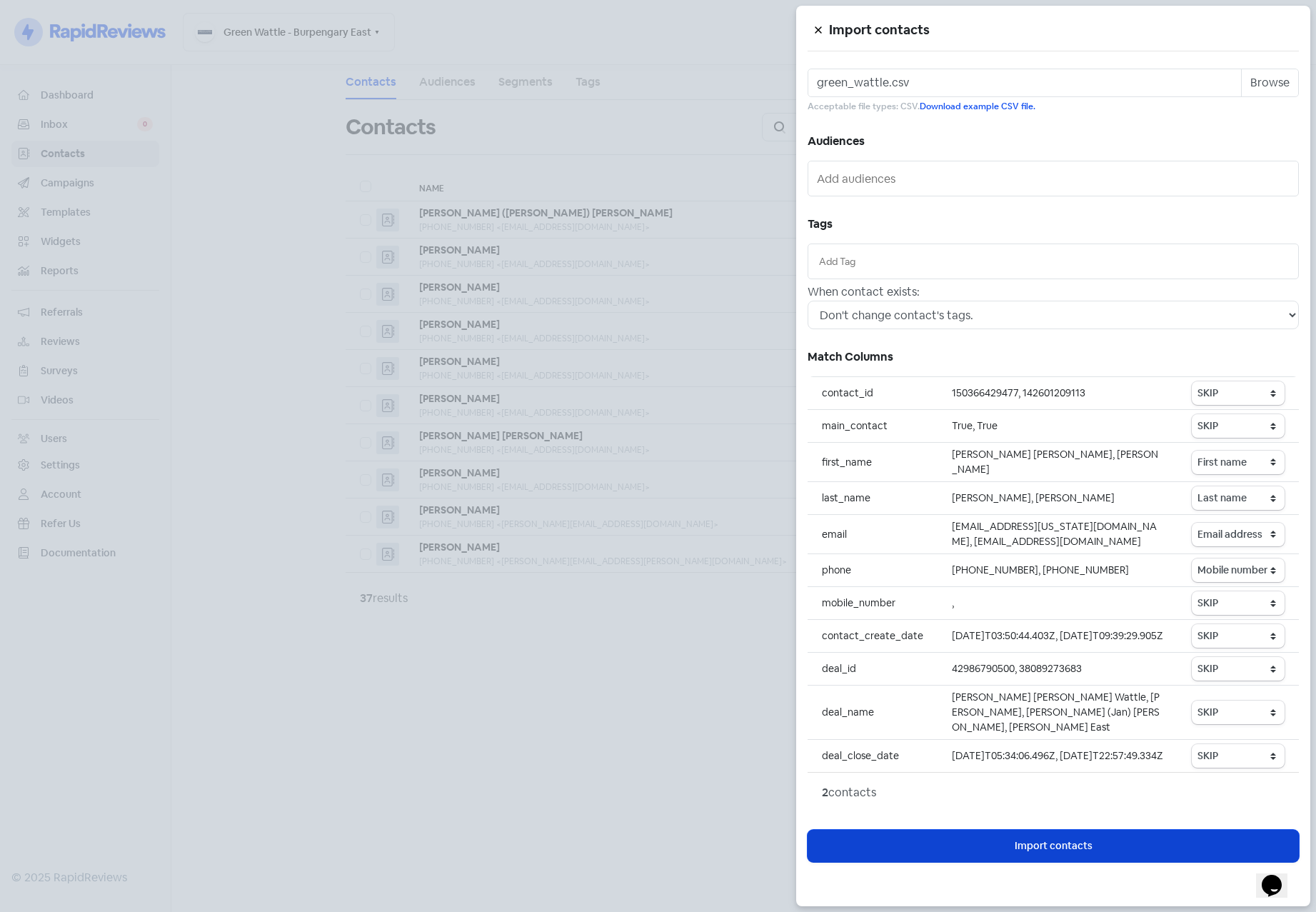
click at [1072, 853] on span "Import contacts" at bounding box center [1053, 846] width 78 height 15
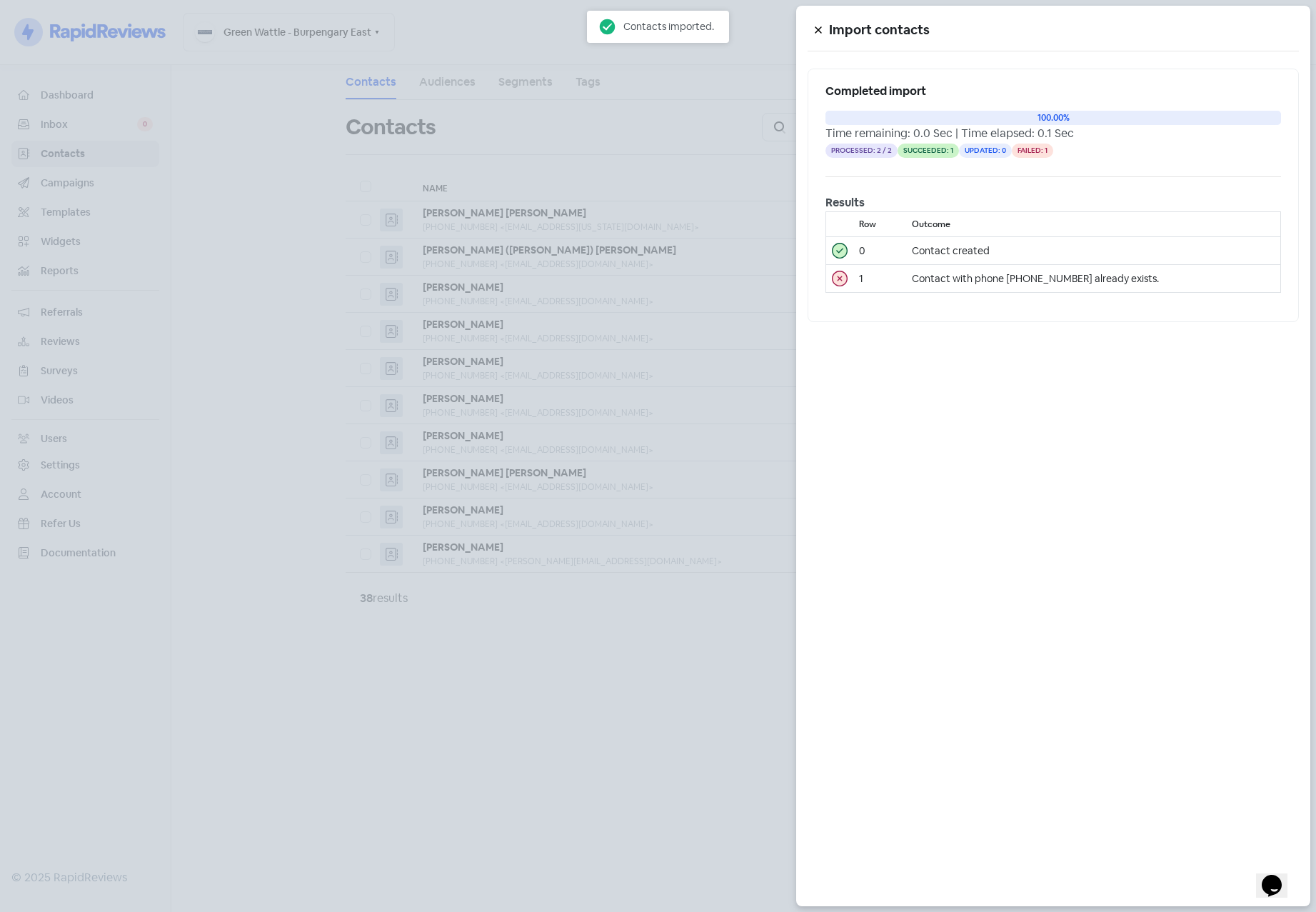
click at [593, 710] on div at bounding box center [658, 456] width 1316 height 912
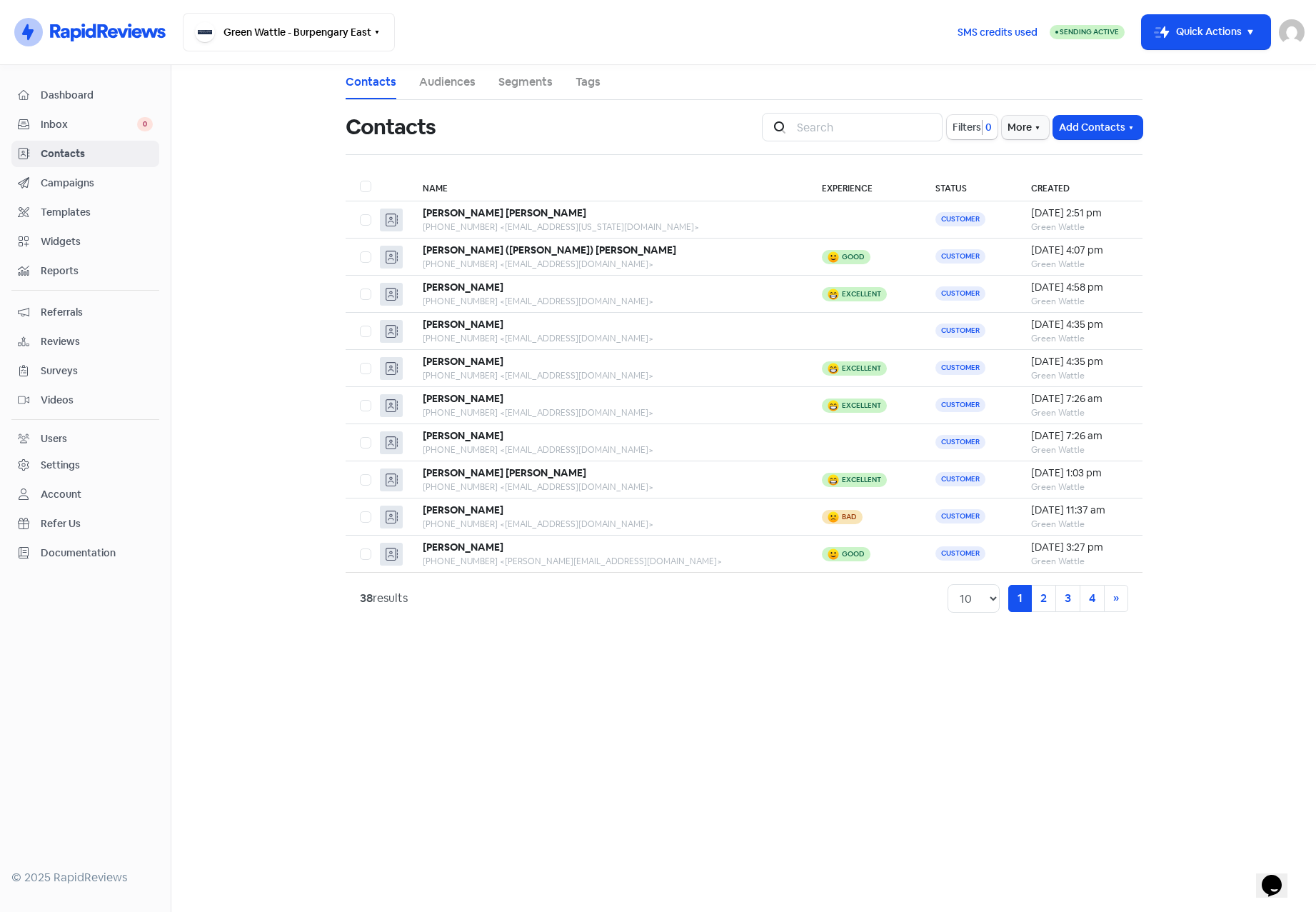
drag, startPoint x: 239, startPoint y: 147, endPoint x: 265, endPoint y: 89, distance: 63.6
click at [239, 147] on main "Contacts Audiences Segments Tags Contacts Icon For Search Filters 0 More Add Co…" at bounding box center [743, 489] width 1144 height 847
click at [303, 44] on button "Green Wattle - Burpengary East" at bounding box center [288, 32] width 212 height 38
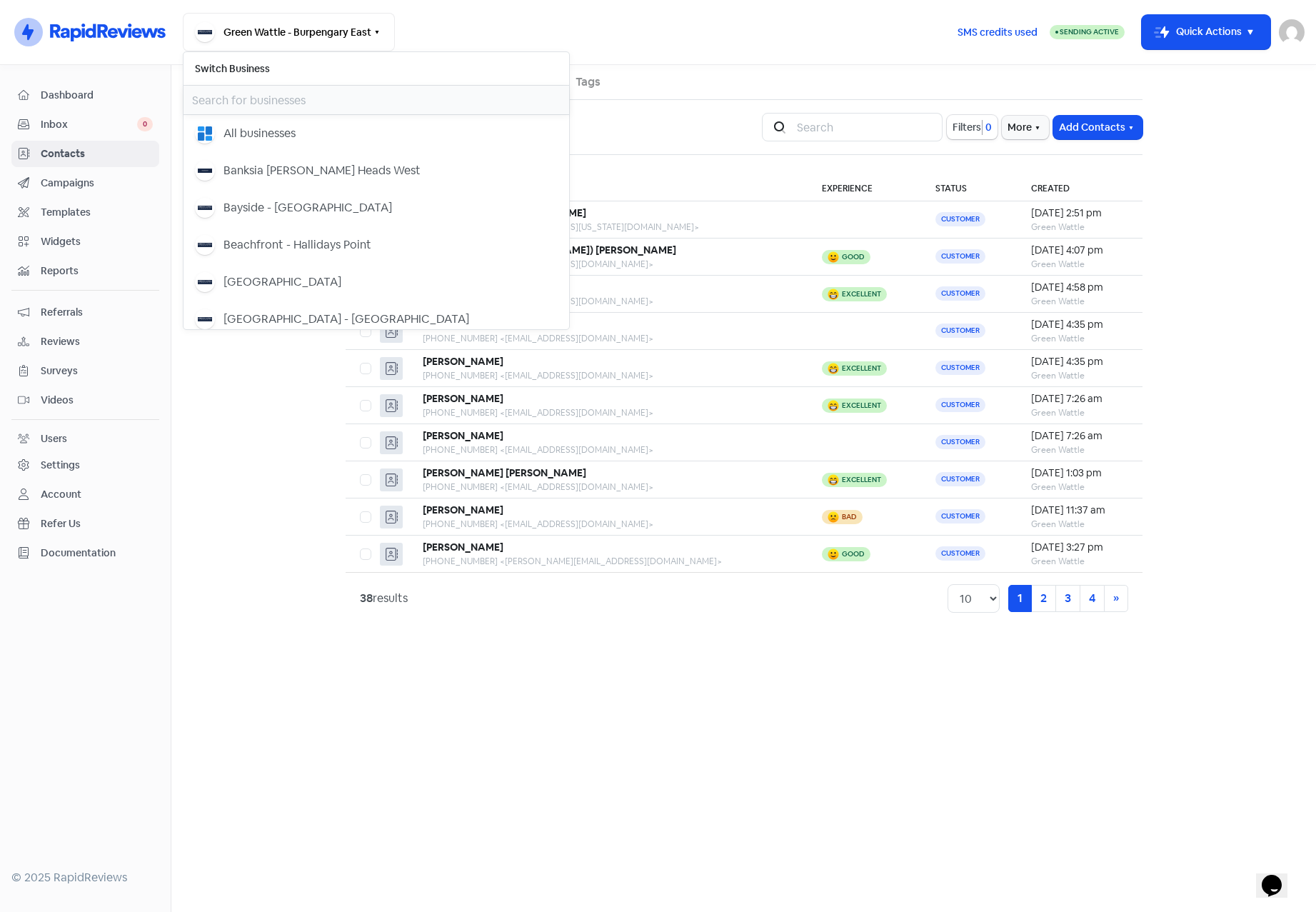
click at [293, 98] on input "text" at bounding box center [376, 100] width 386 height 28
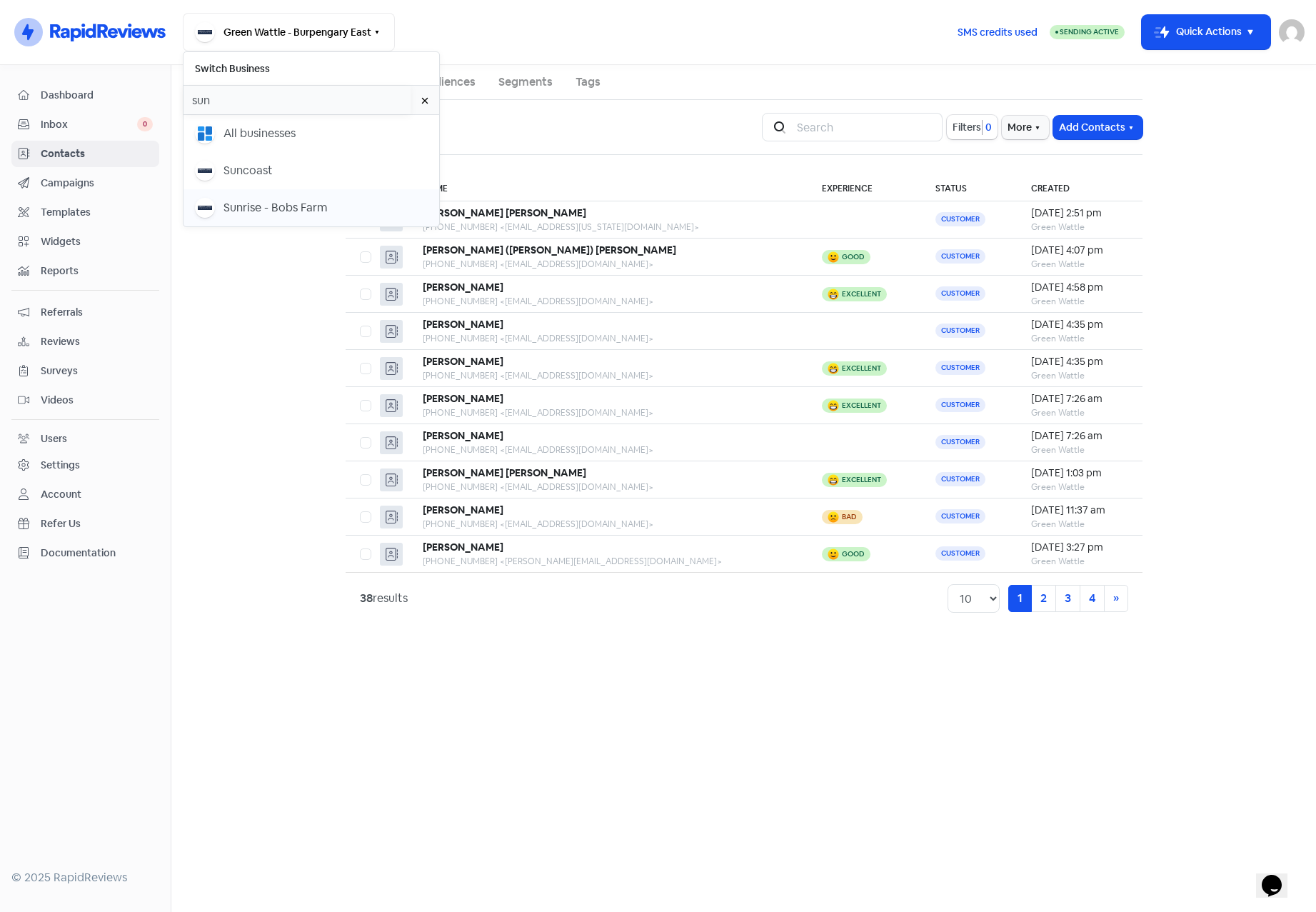
type input "sun"
click at [235, 206] on div "Sunrise - Bobs Farm" at bounding box center [275, 208] width 103 height 18
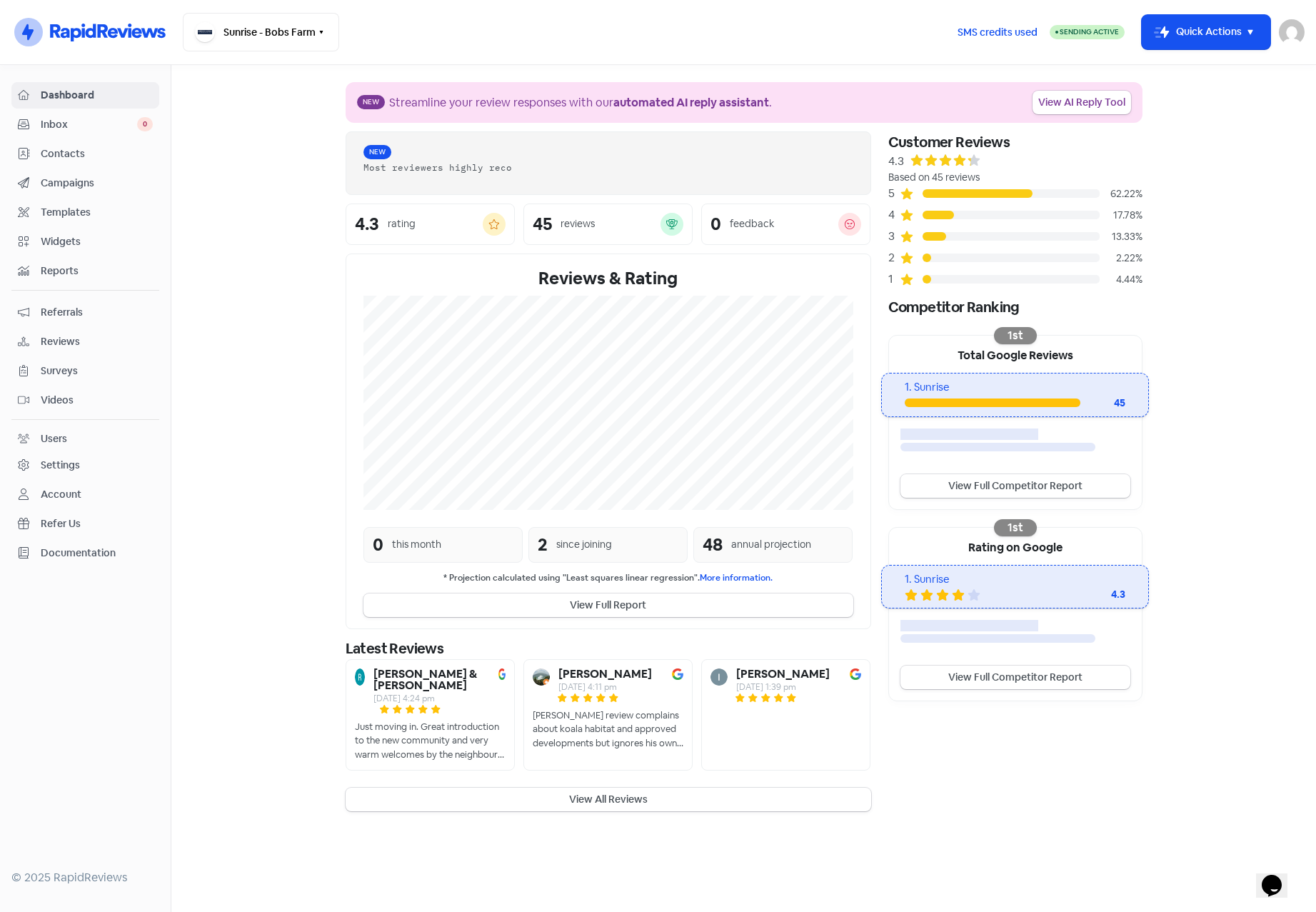
click at [78, 152] on span "Contacts" at bounding box center [97, 154] width 113 height 15
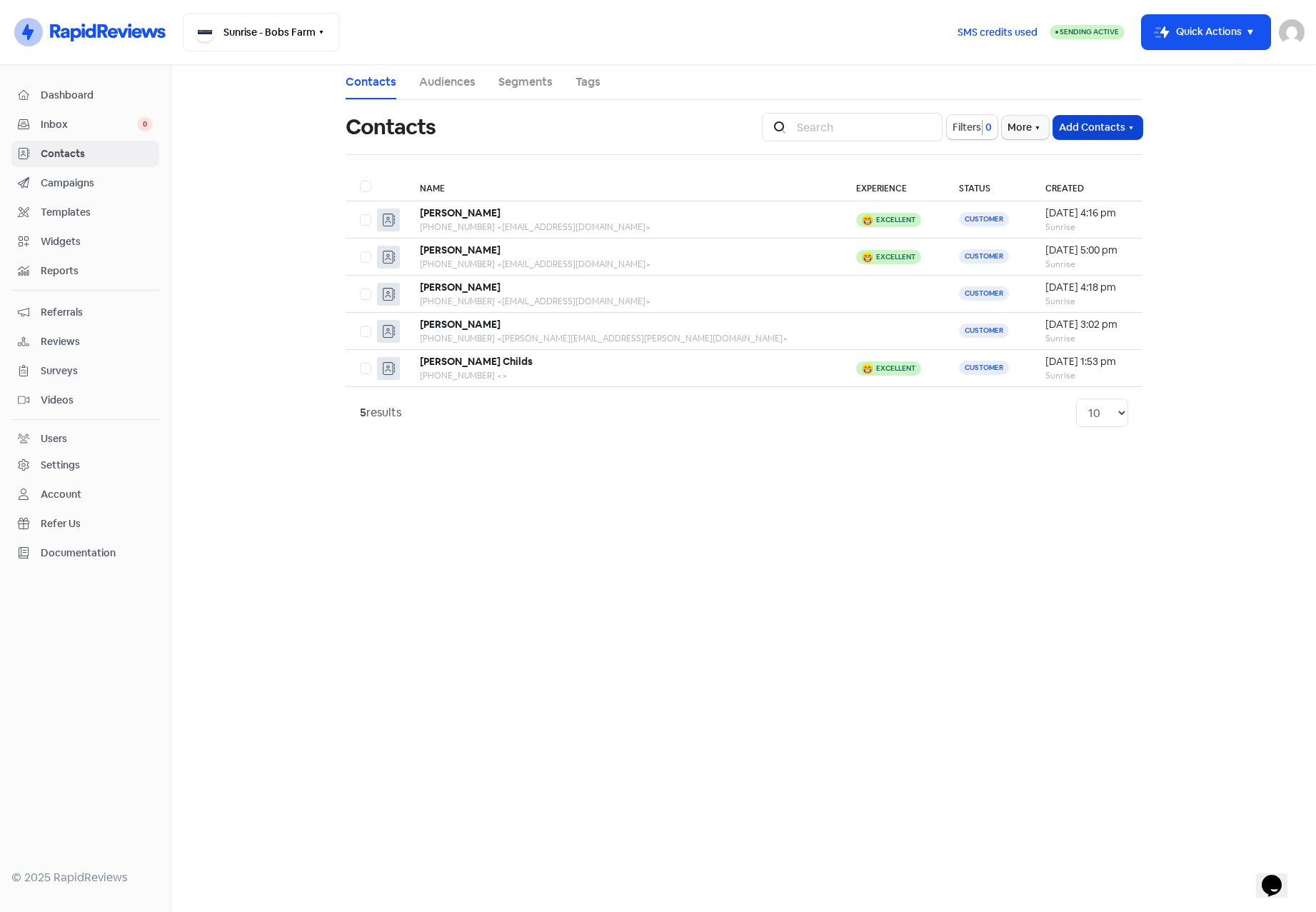
click at [1129, 123] on icon "button" at bounding box center [1131, 128] width 12 height 12
click at [1063, 186] on button "Import contact (basic)" at bounding box center [1058, 187] width 167 height 28
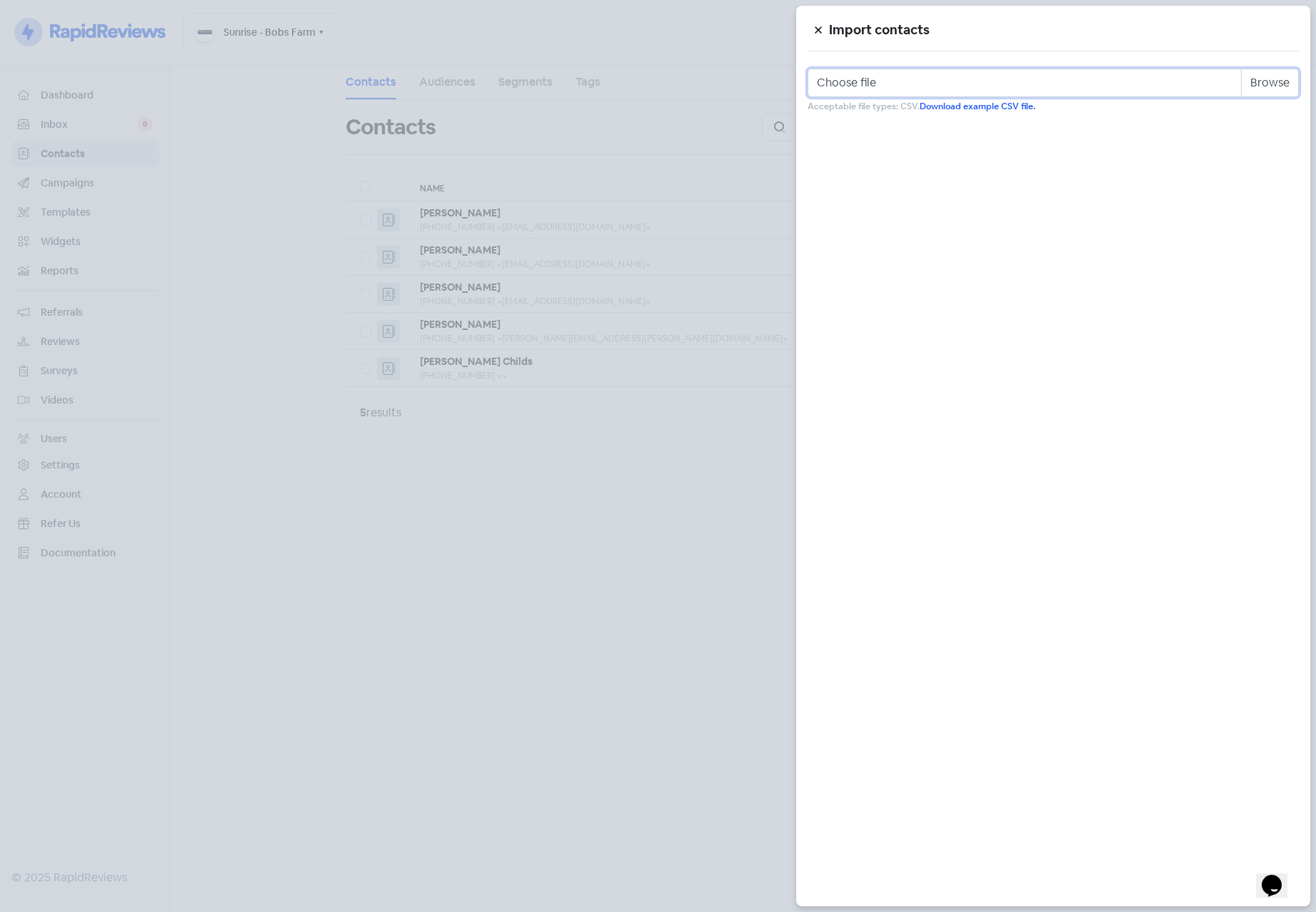
click at [1286, 88] on input "Choose file" at bounding box center [1053, 83] width 491 height 28
type input "C:\fakepath\sunrise.csv"
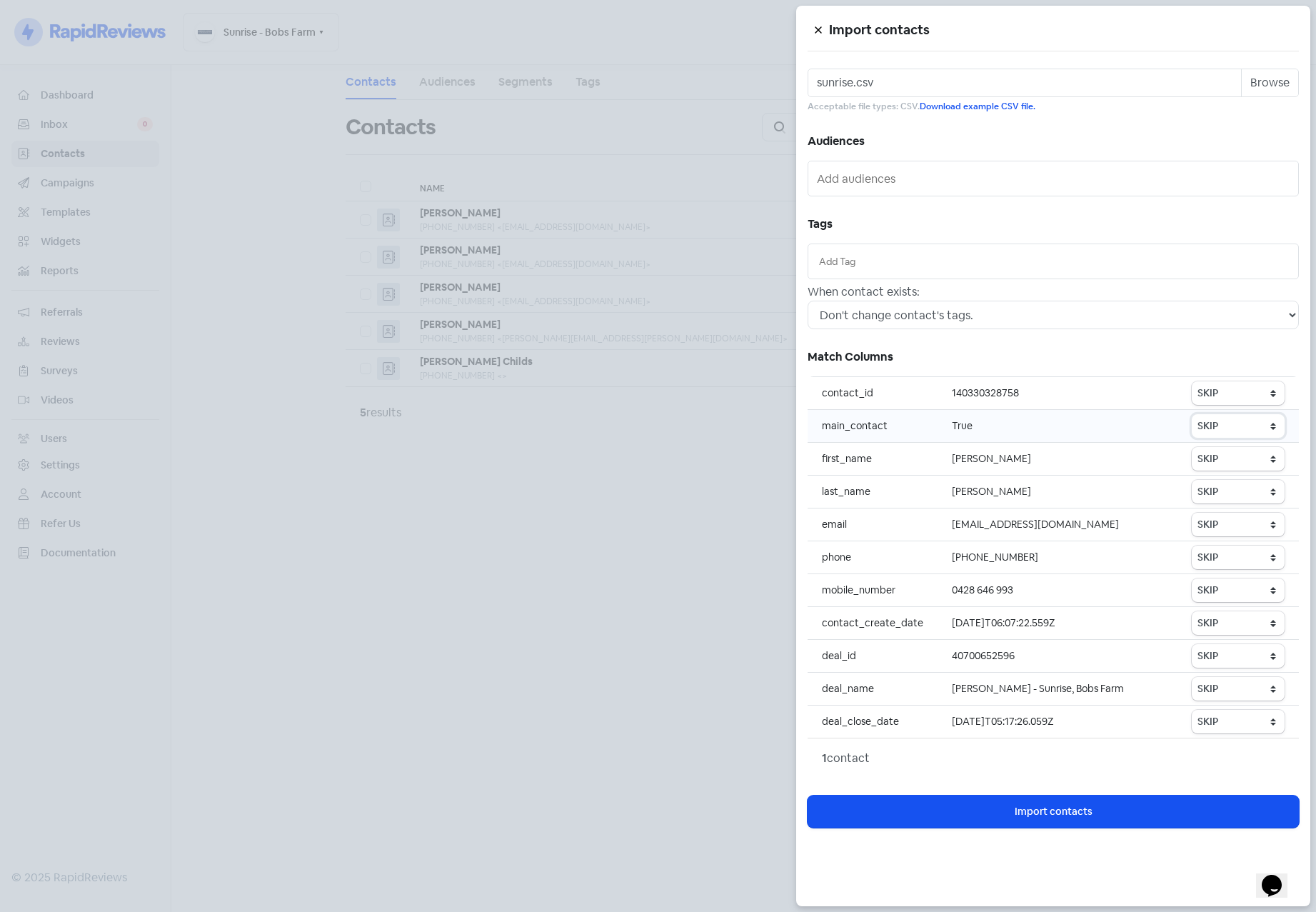
click at [1226, 433] on select "SKIP First name Last name Mobile number Email address Contact status" at bounding box center [1238, 426] width 93 height 23
drag, startPoint x: 1036, startPoint y: 421, endPoint x: 1048, endPoint y: 434, distance: 17.7
click at [1036, 421] on td "True" at bounding box center [1058, 426] width 240 height 33
click at [1219, 457] on select "SKIP First name Last name Mobile number Email address Contact status" at bounding box center [1238, 459] width 93 height 23
select select "first_name"
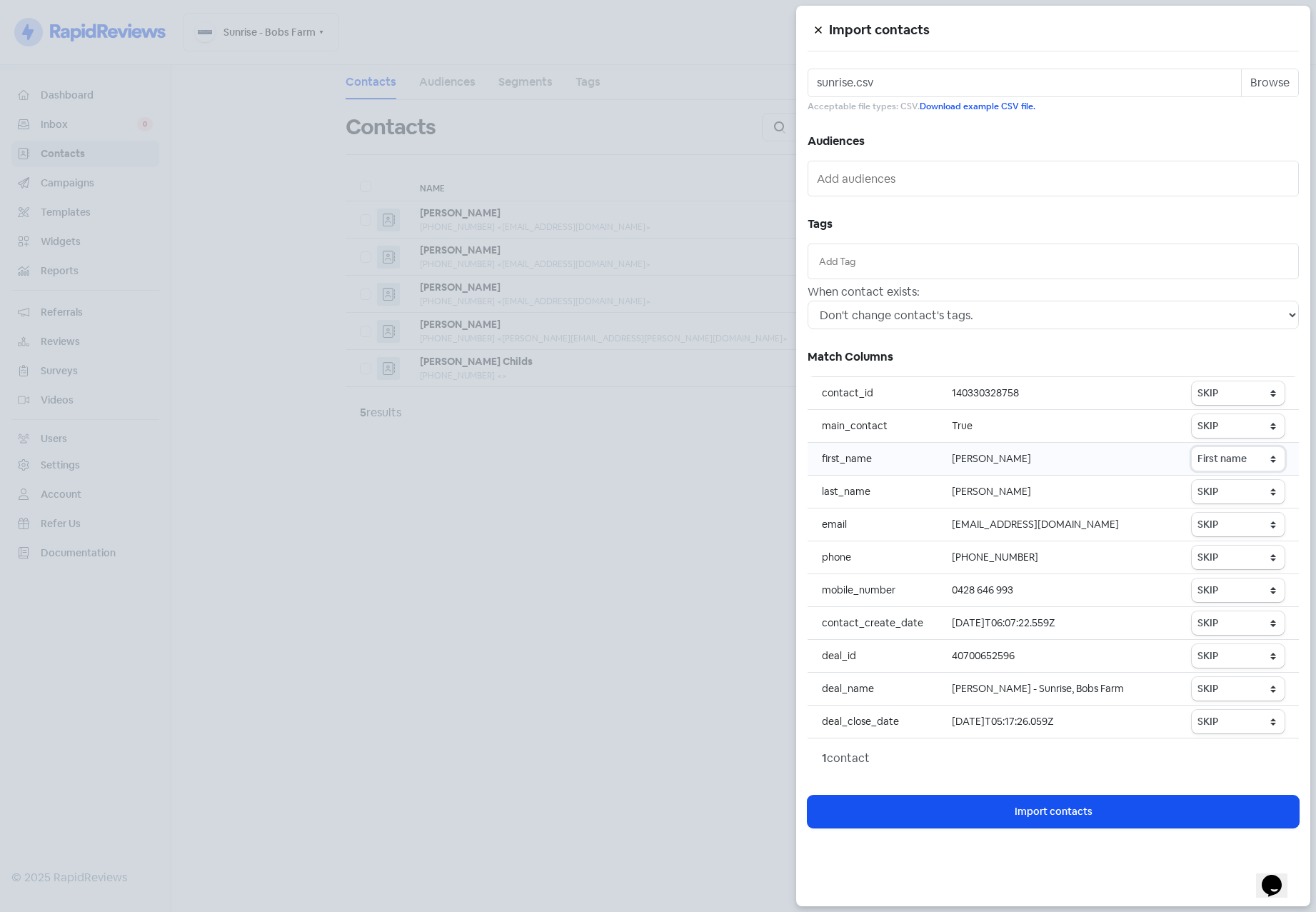
click at [1193, 447] on select "SKIP First name Last name Mobile number Email address Contact status" at bounding box center [1238, 459] width 93 height 23
click at [1226, 483] on select "SKIP First name Last name Mobile number Email address Contact status" at bounding box center [1238, 492] width 93 height 23
select select "last_name"
click at [1193, 480] on select "SKIP First name Last name Mobile number Email address Contact status" at bounding box center [1238, 492] width 93 height 23
click at [1233, 529] on select "SKIP First name Last name Mobile number Email address Contact status" at bounding box center [1238, 524] width 93 height 23
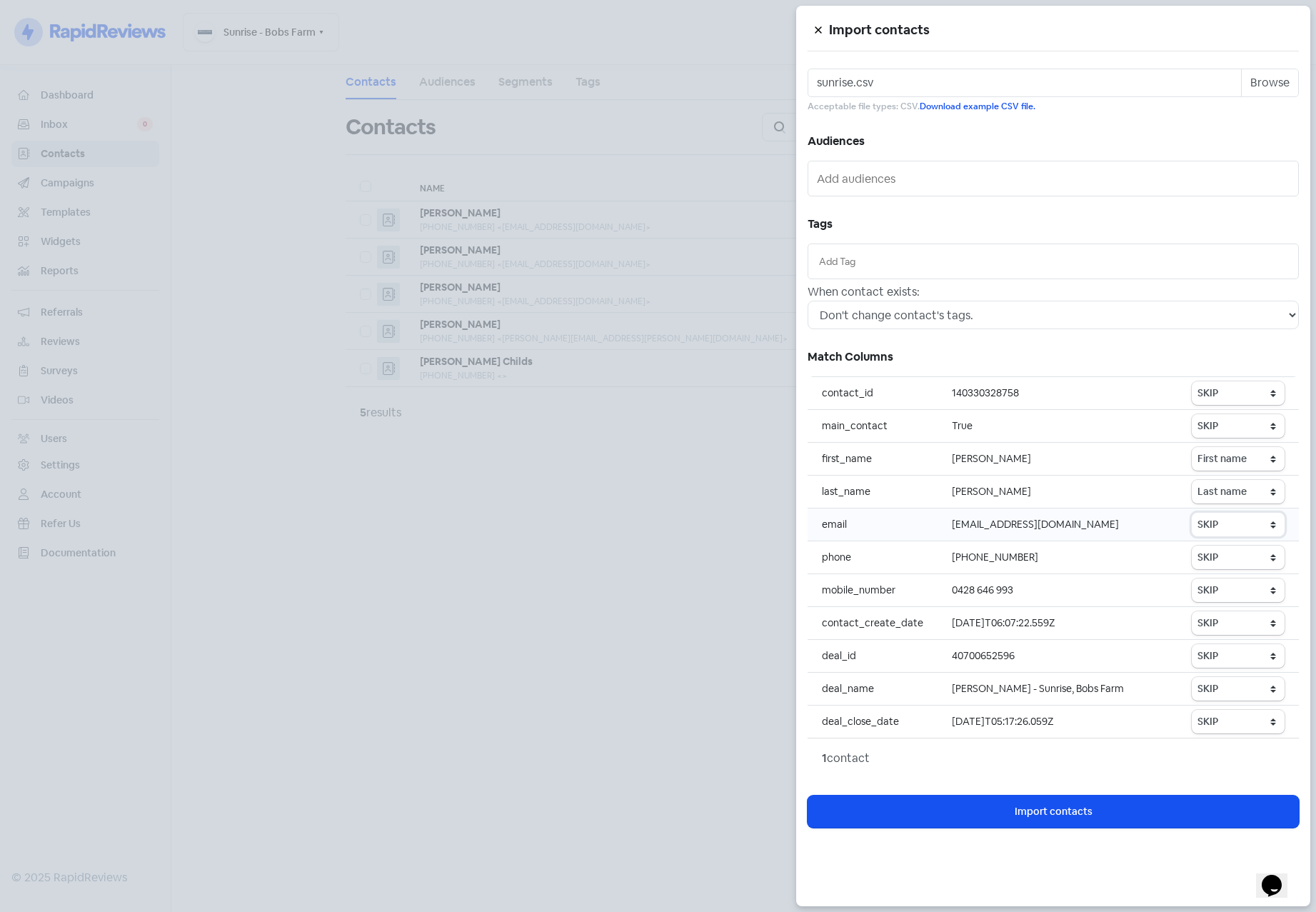
select select "email"
click at [1193, 513] on select "SKIP First name Last name Mobile number Email address Contact status" at bounding box center [1238, 524] width 93 height 23
click at [1233, 564] on select "SKIP First name Last name Mobile number Email address Contact status" at bounding box center [1238, 558] width 93 height 23
select select "phone"
click at [1193, 546] on select "SKIP First name Last name Mobile number Email address Contact status" at bounding box center [1238, 558] width 93 height 23
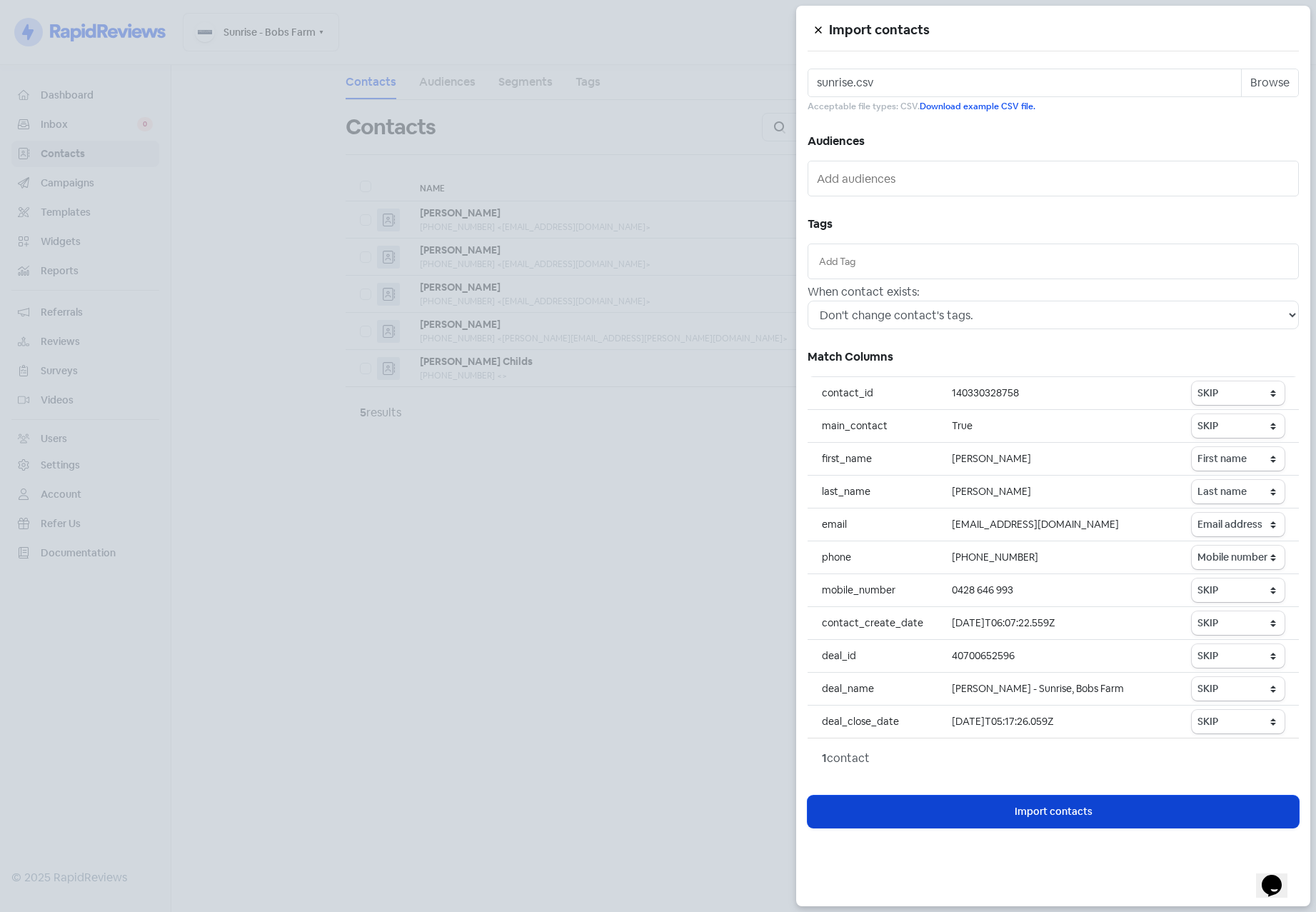
click at [1044, 810] on span "Import contacts" at bounding box center [1053, 812] width 78 height 15
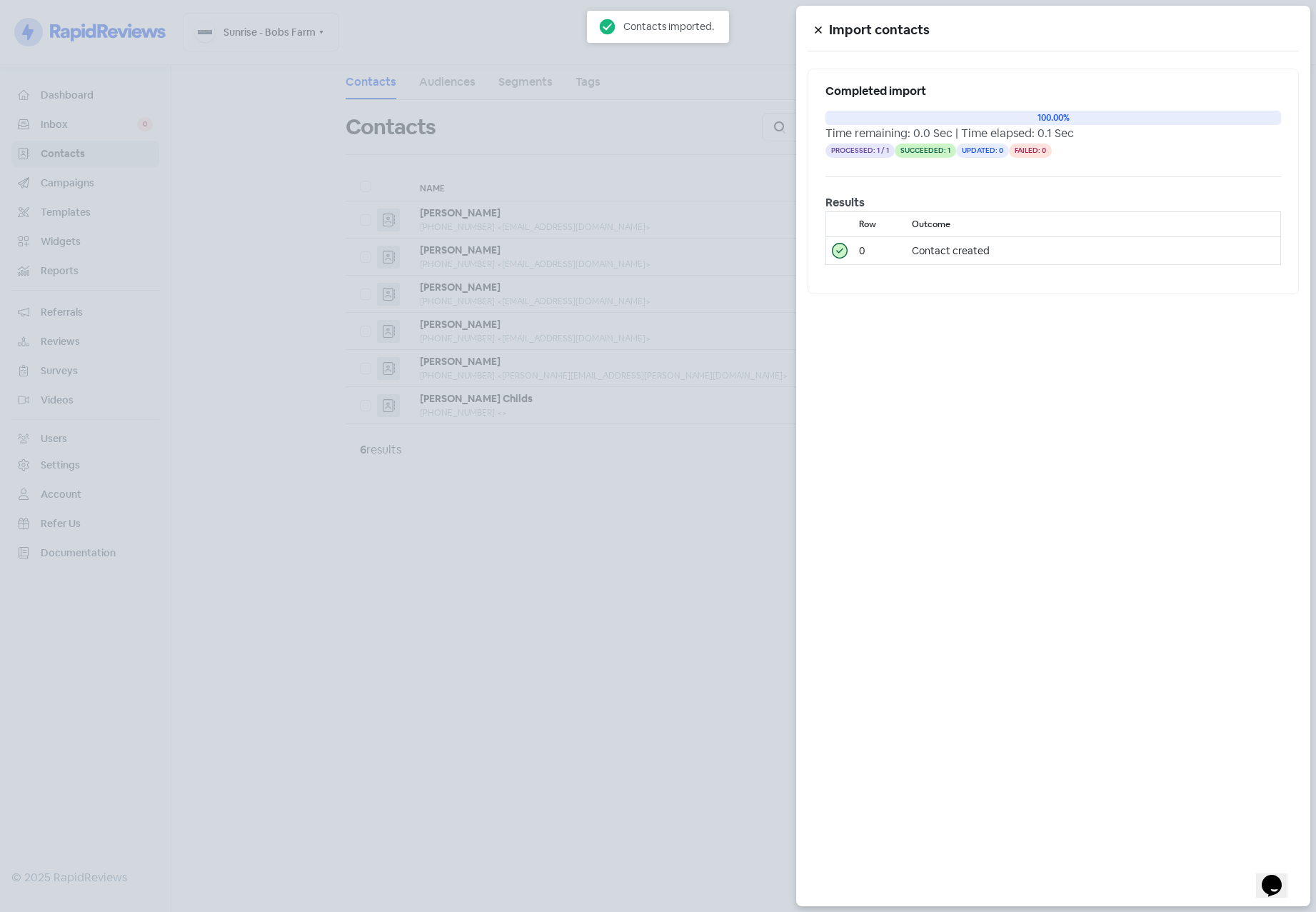
click at [593, 624] on div at bounding box center [658, 456] width 1316 height 912
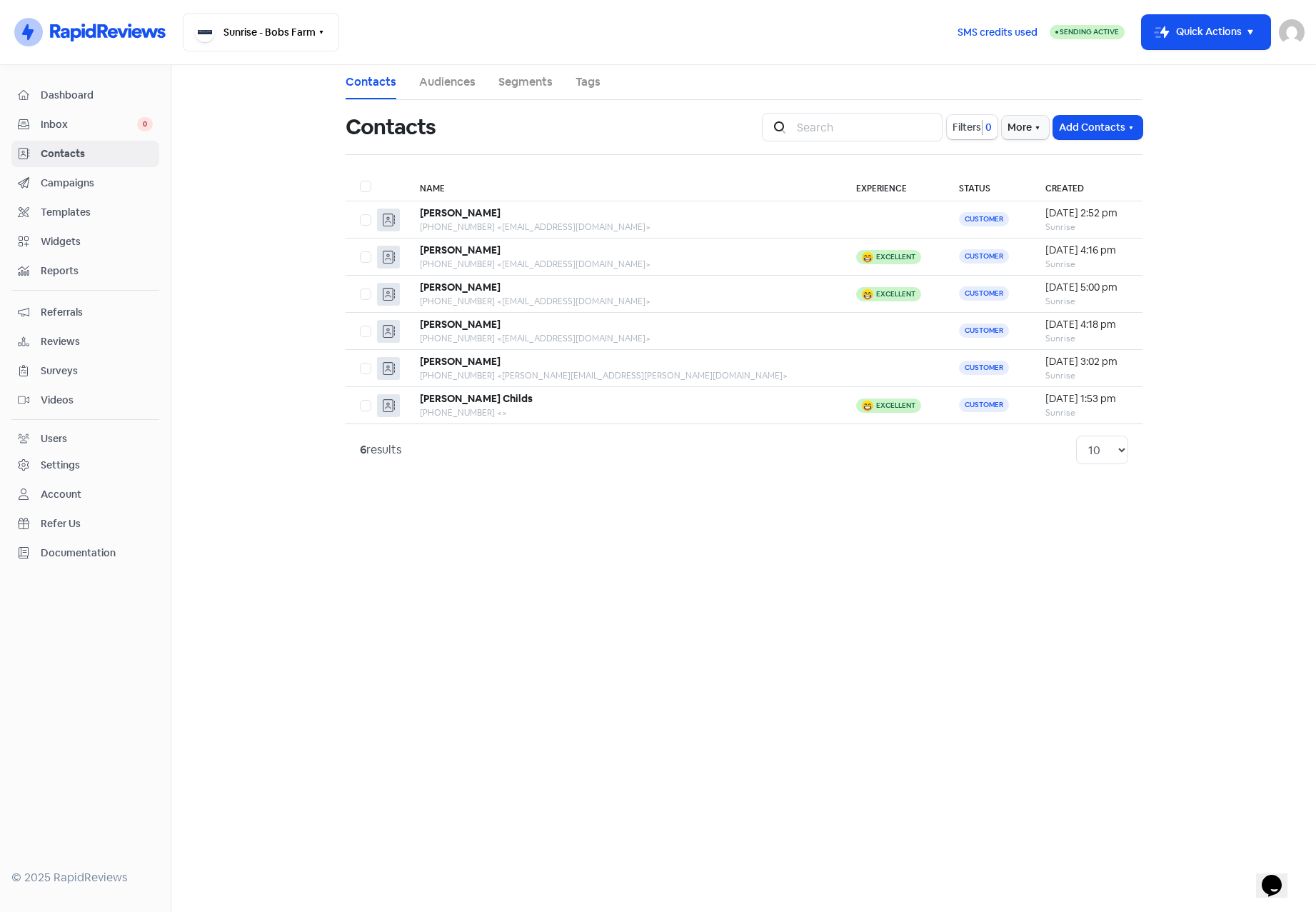
click at [202, 212] on main "Contacts Audiences Segments Tags Contacts Icon For Search Filters 0 More Add Co…" at bounding box center [743, 489] width 1144 height 847
click at [73, 148] on span "Contacts" at bounding box center [97, 154] width 113 height 15
click at [224, 33] on button "Sunrise - Bobs Farm" at bounding box center [261, 32] width 157 height 38
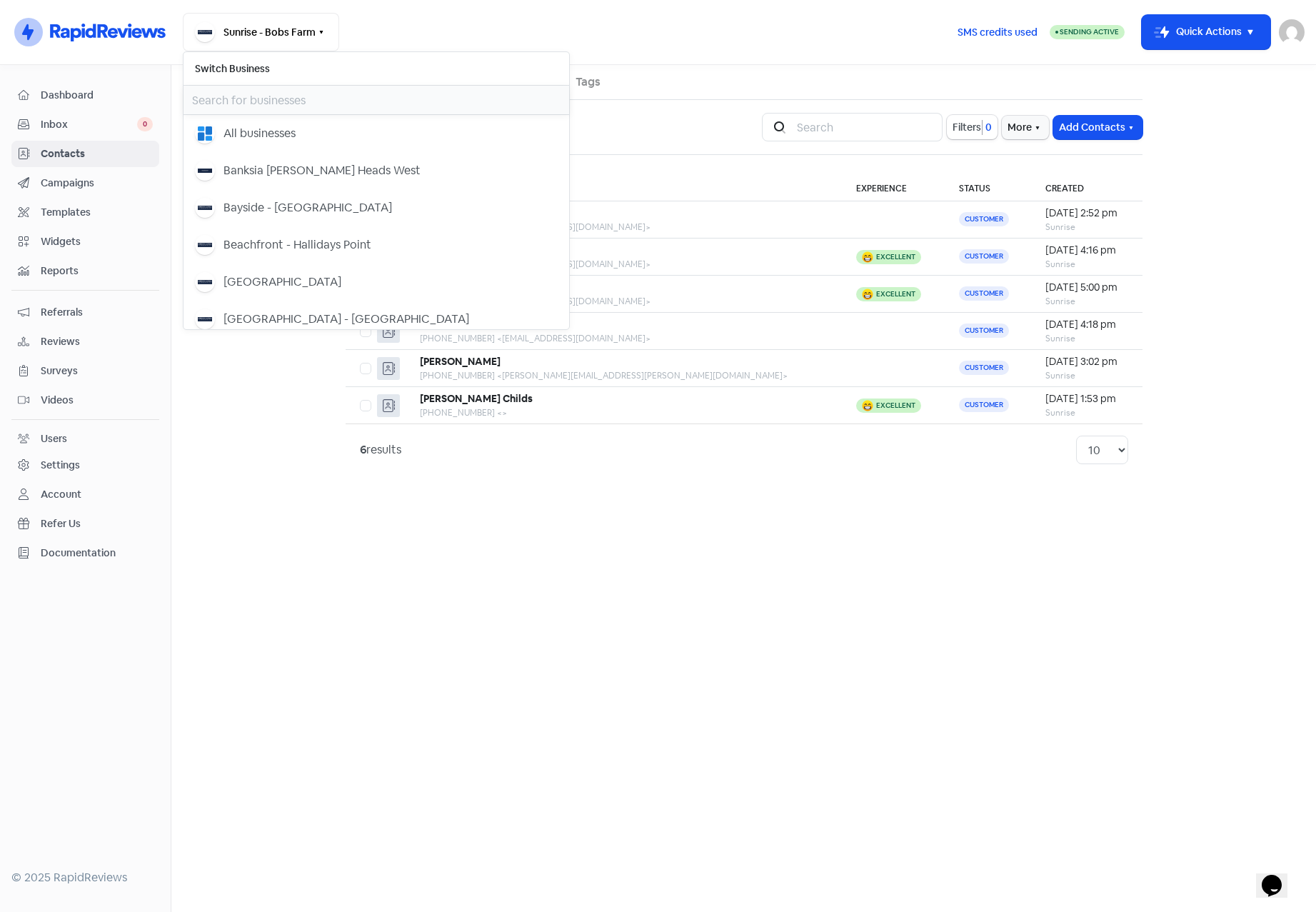
click at [237, 93] on input "text" at bounding box center [376, 100] width 386 height 28
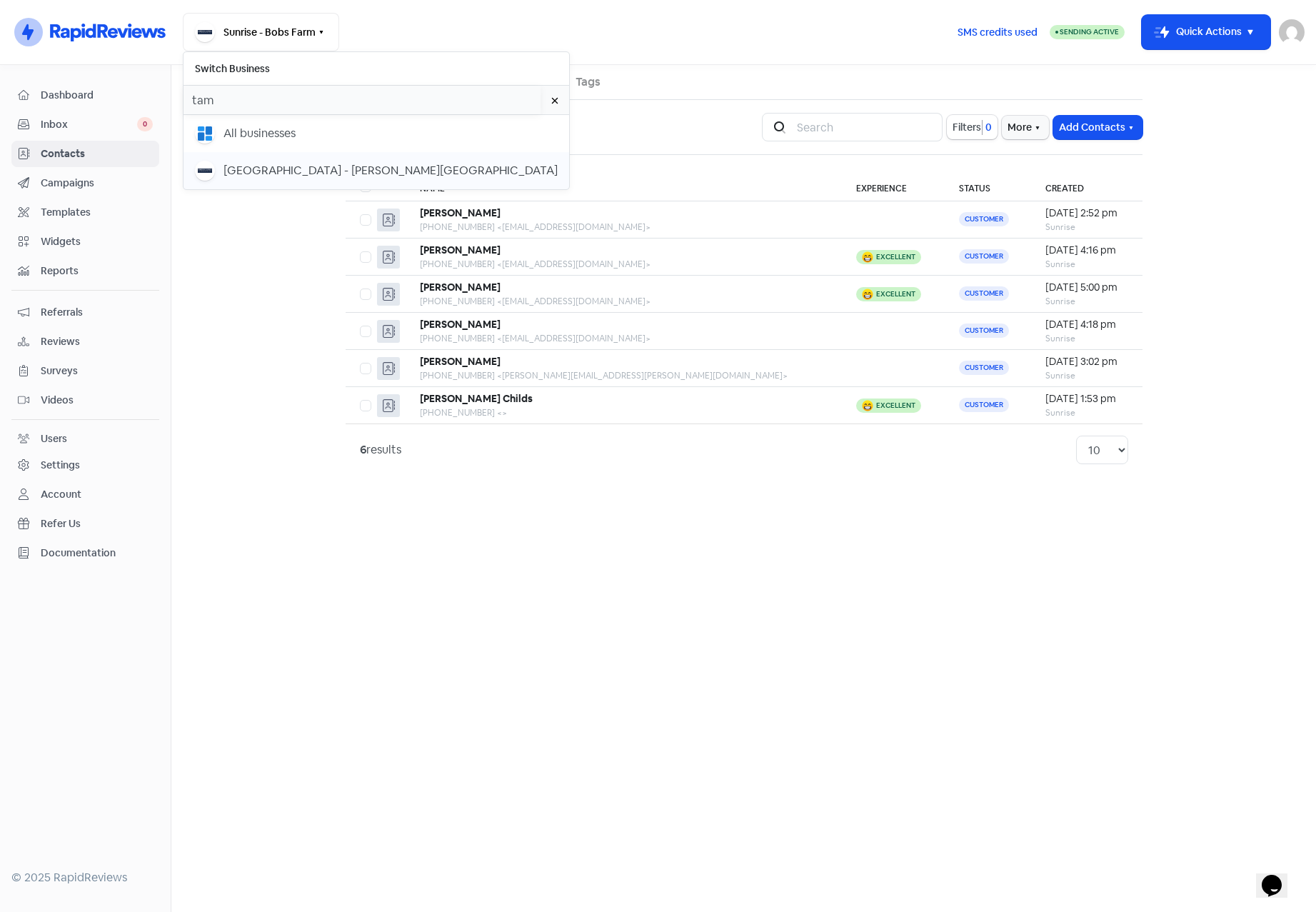
type input "tam"
click at [272, 166] on div "[GEOGRAPHIC_DATA] - [PERSON_NAME][GEOGRAPHIC_DATA]" at bounding box center [390, 170] width 334 height 18
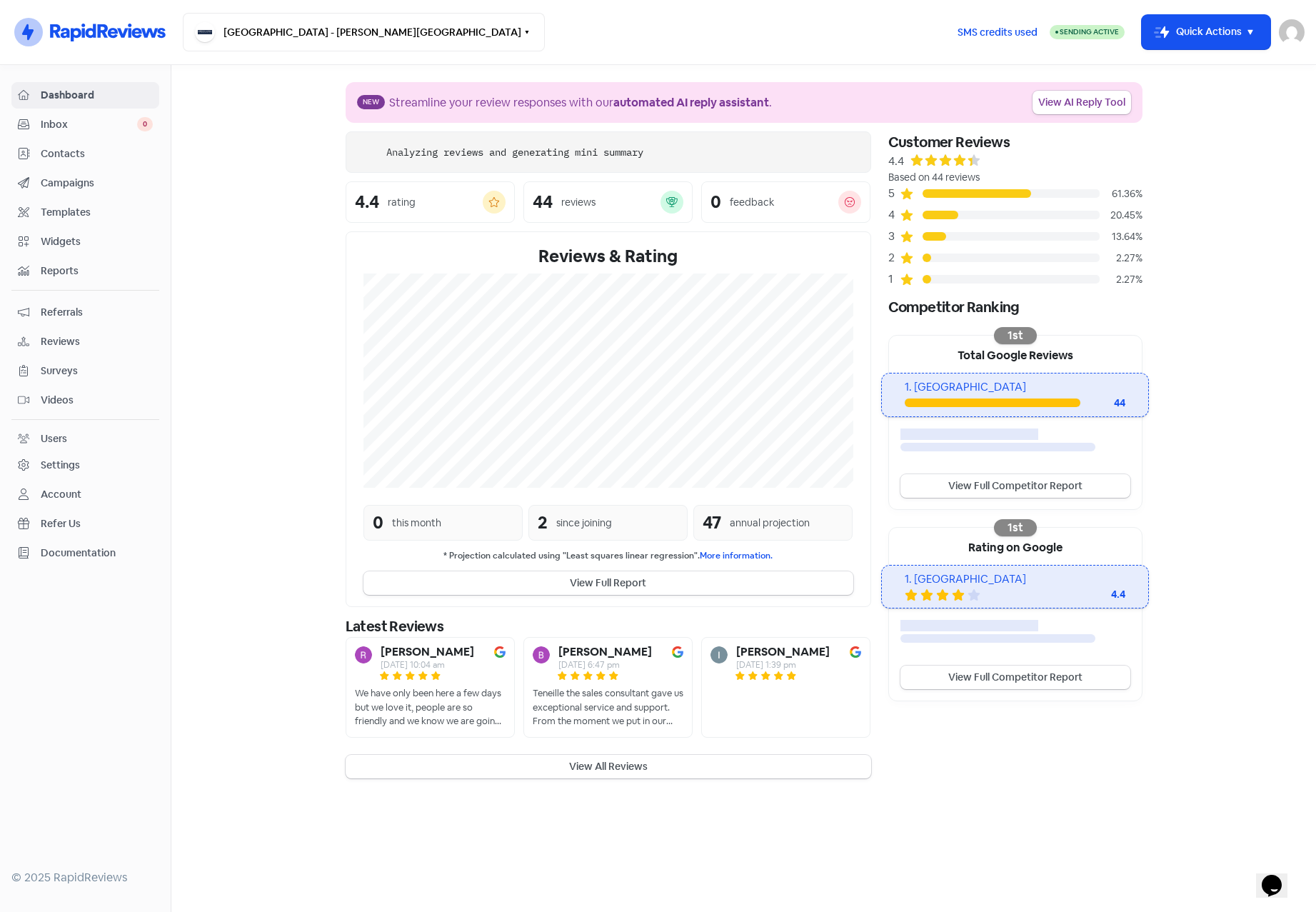
click at [68, 153] on span "Contacts" at bounding box center [97, 154] width 113 height 15
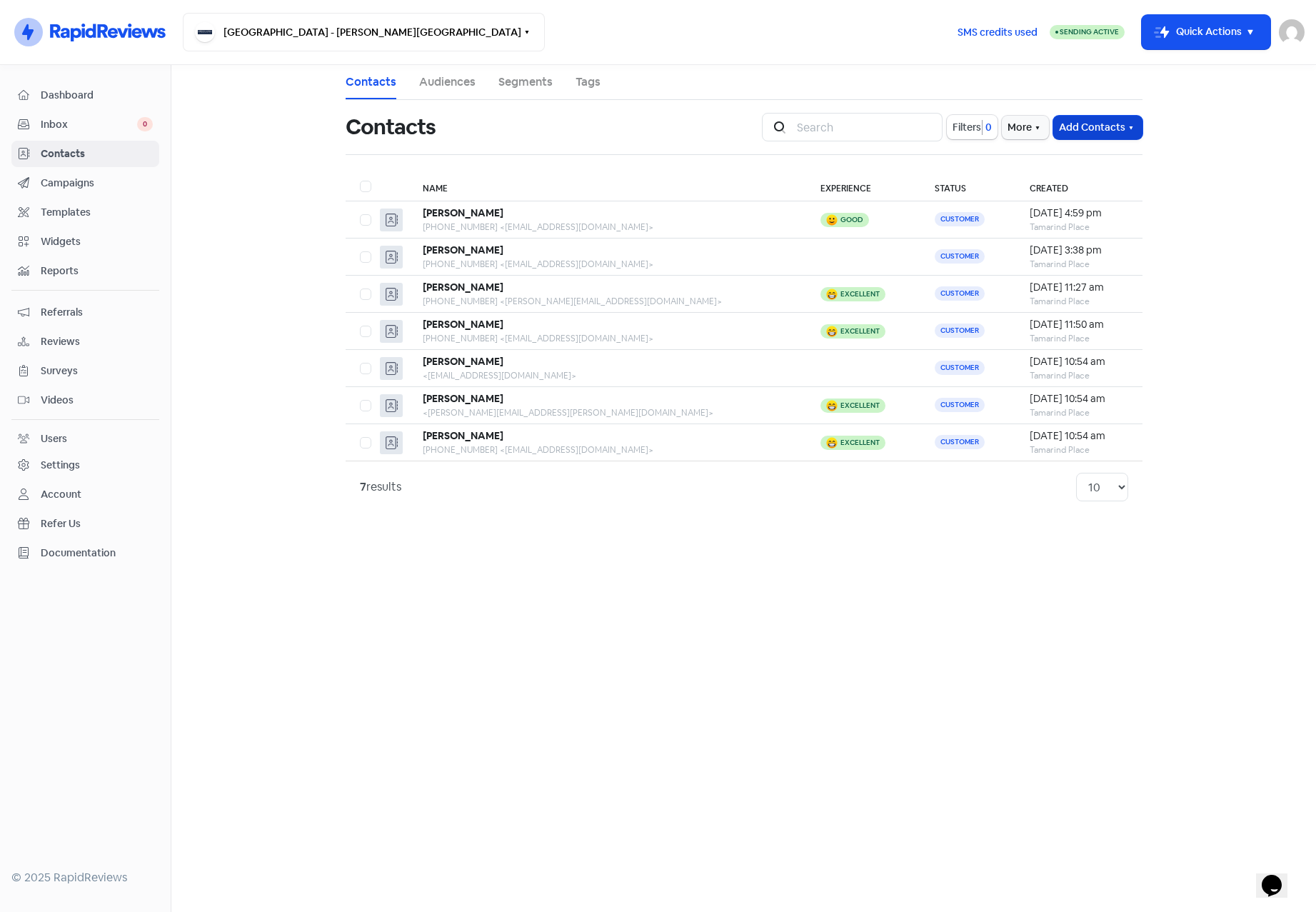
click at [1123, 120] on button "Add Contacts" at bounding box center [1098, 128] width 89 height 23
click at [1063, 192] on button "Import contact (basic)" at bounding box center [1058, 187] width 167 height 28
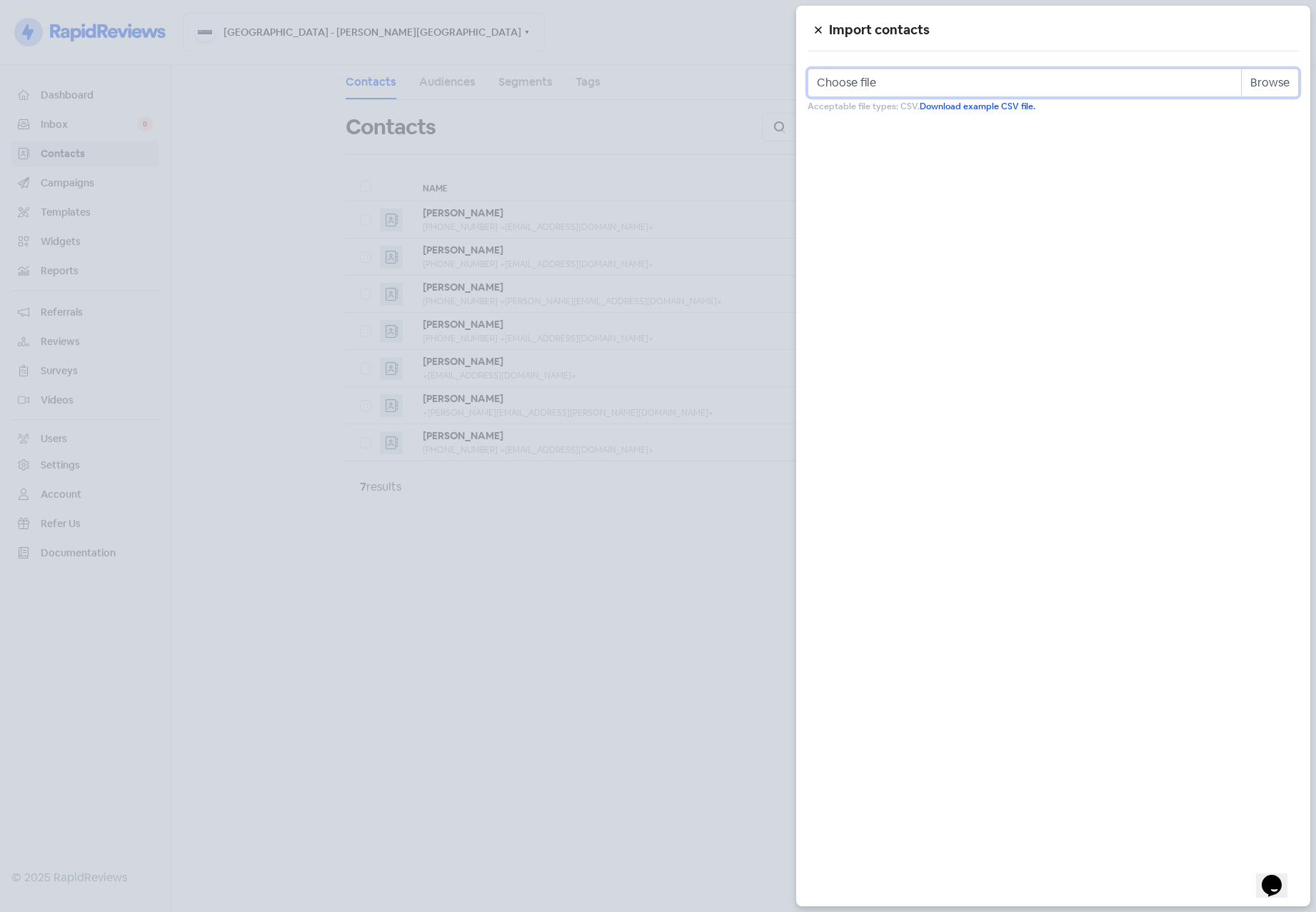
click at [1259, 84] on input "Choose file" at bounding box center [1053, 83] width 491 height 28
type input "C:\fakepath\tamarind_place.csv"
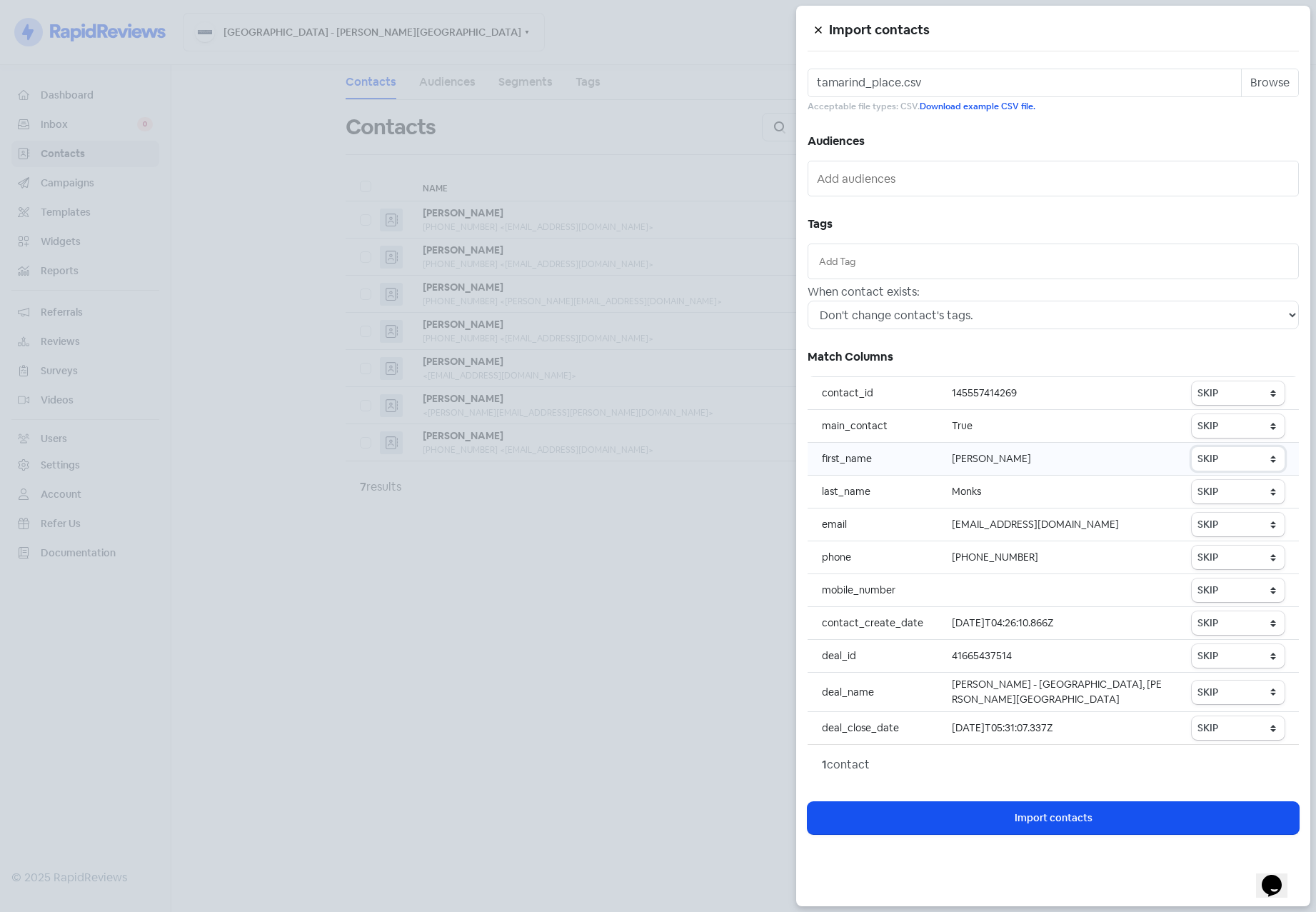
click at [1225, 465] on select "SKIP First name Last name Mobile number Email address Contact status" at bounding box center [1238, 459] width 93 height 23
select select "first_name"
click at [1193, 447] on select "SKIP First name Last name Mobile number Email address Contact status" at bounding box center [1238, 459] width 93 height 23
click at [1236, 484] on select "SKIP First name Last name Mobile number Email address Contact status" at bounding box center [1238, 492] width 93 height 23
select select "last_name"
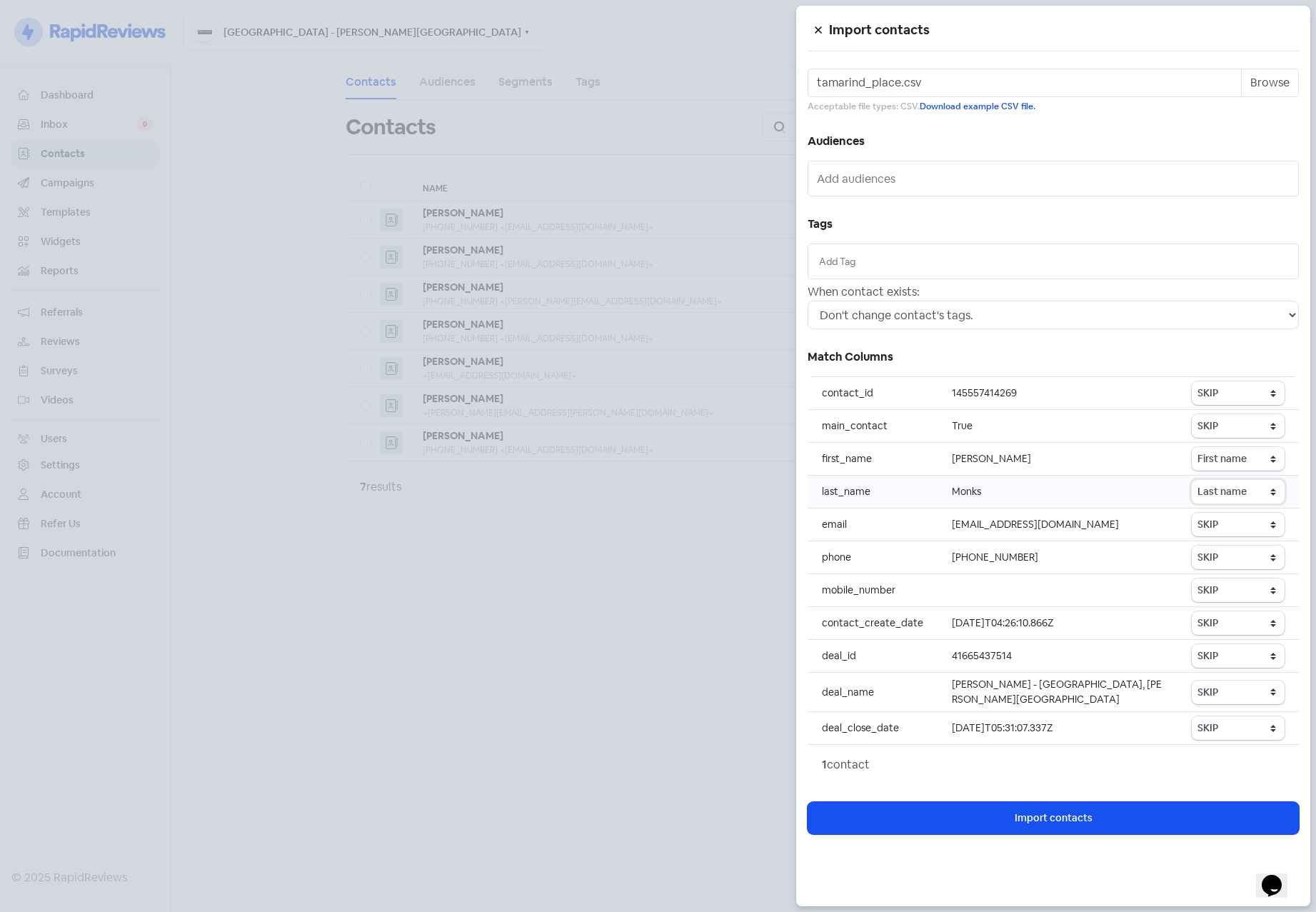
click at [1193, 480] on select "SKIP First name Last name Mobile number Email address Contact status" at bounding box center [1238, 492] width 93 height 23
click at [1237, 524] on select "SKIP First name Last name Mobile number Email address Contact status" at bounding box center [1238, 524] width 93 height 23
select select "email"
click at [1193, 513] on select "SKIP First name Last name Mobile number Email address Contact status" at bounding box center [1238, 524] width 93 height 23
click at [1248, 567] on select "SKIP First name Last name Mobile number Email address Contact status" at bounding box center [1238, 558] width 93 height 23
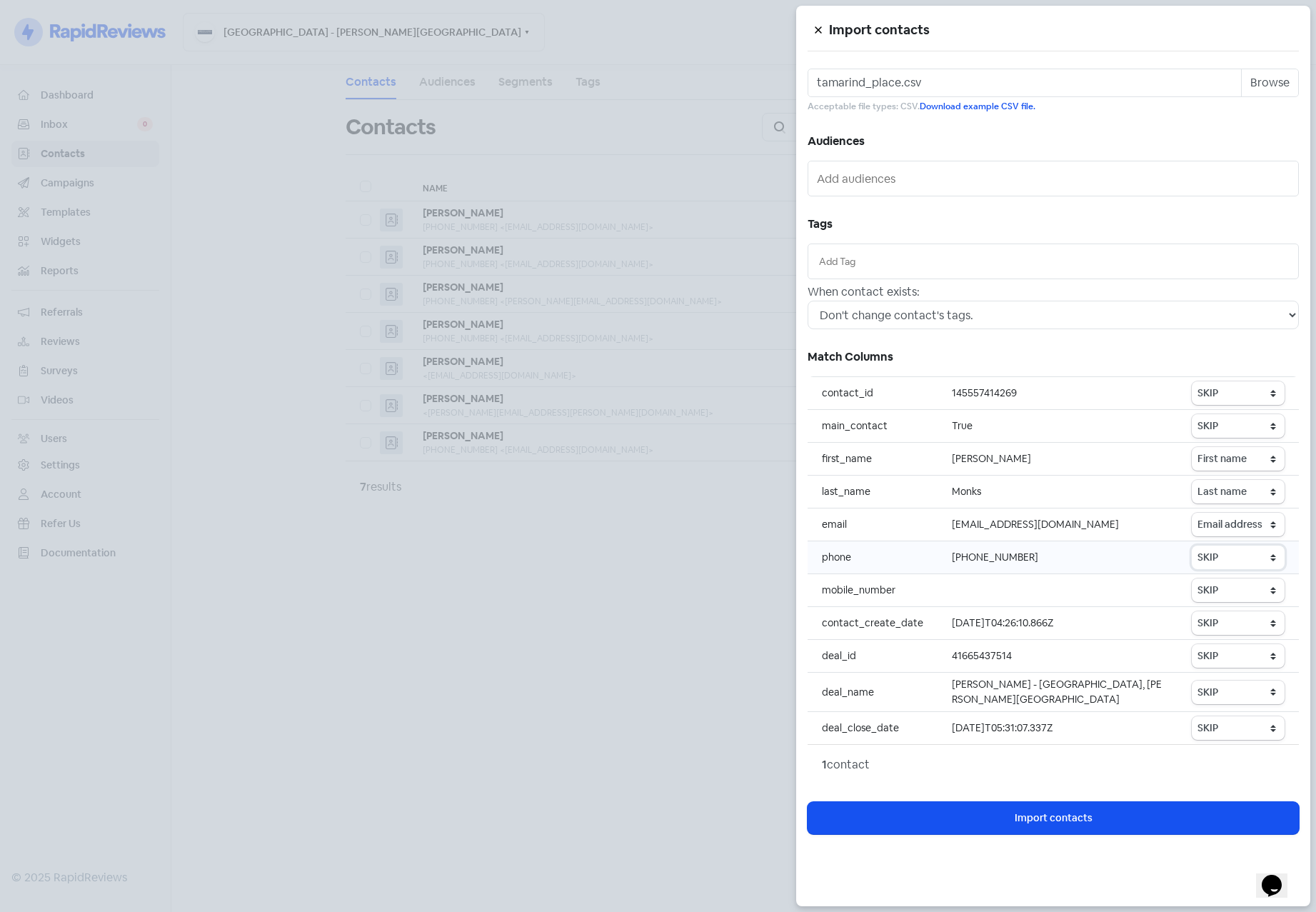
select select "phone"
click at [1193, 546] on select "SKIP First name Last name Mobile number Email address Contact status" at bounding box center [1238, 558] width 93 height 23
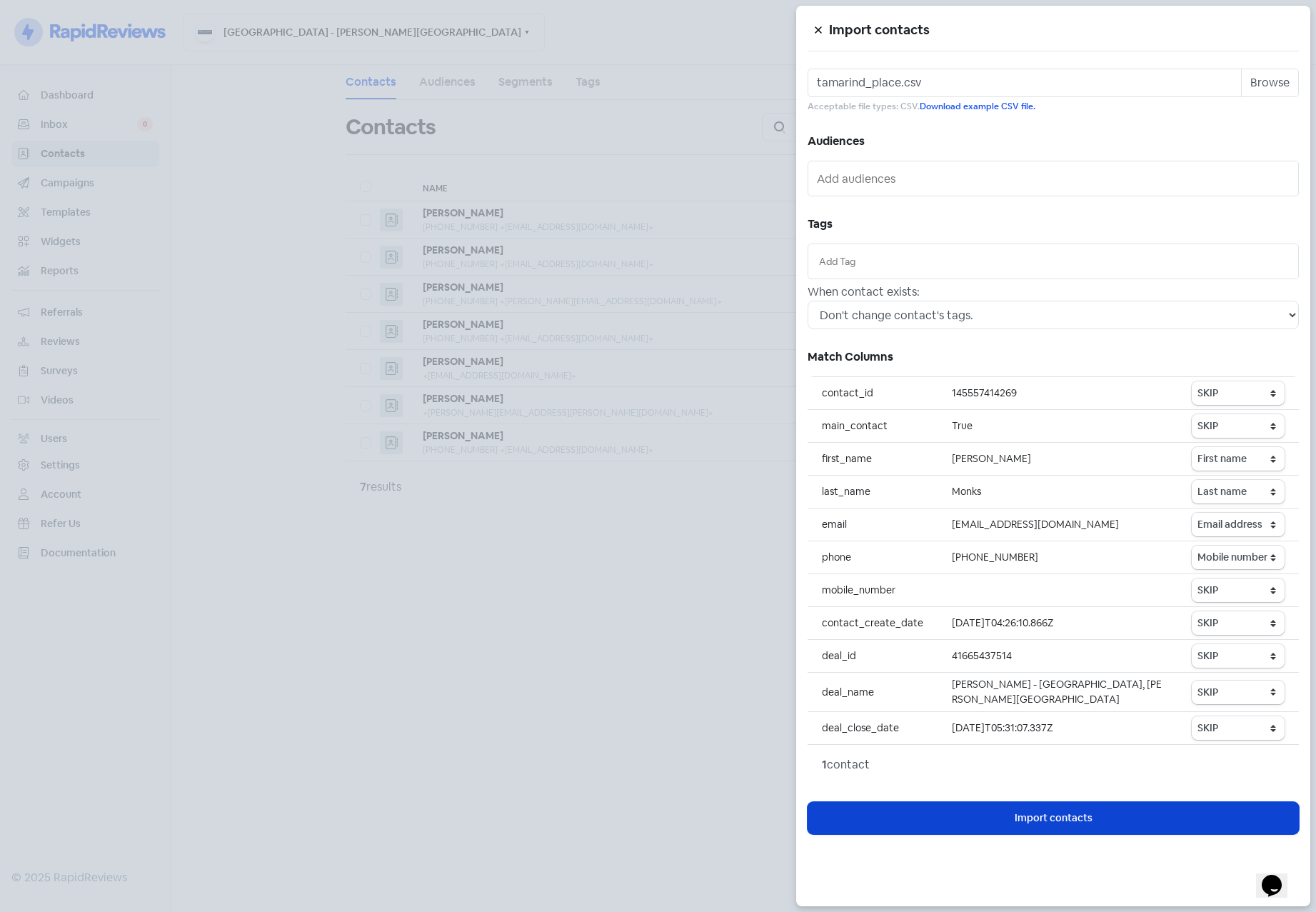
click at [1056, 825] on span "Import contacts" at bounding box center [1053, 818] width 78 height 15
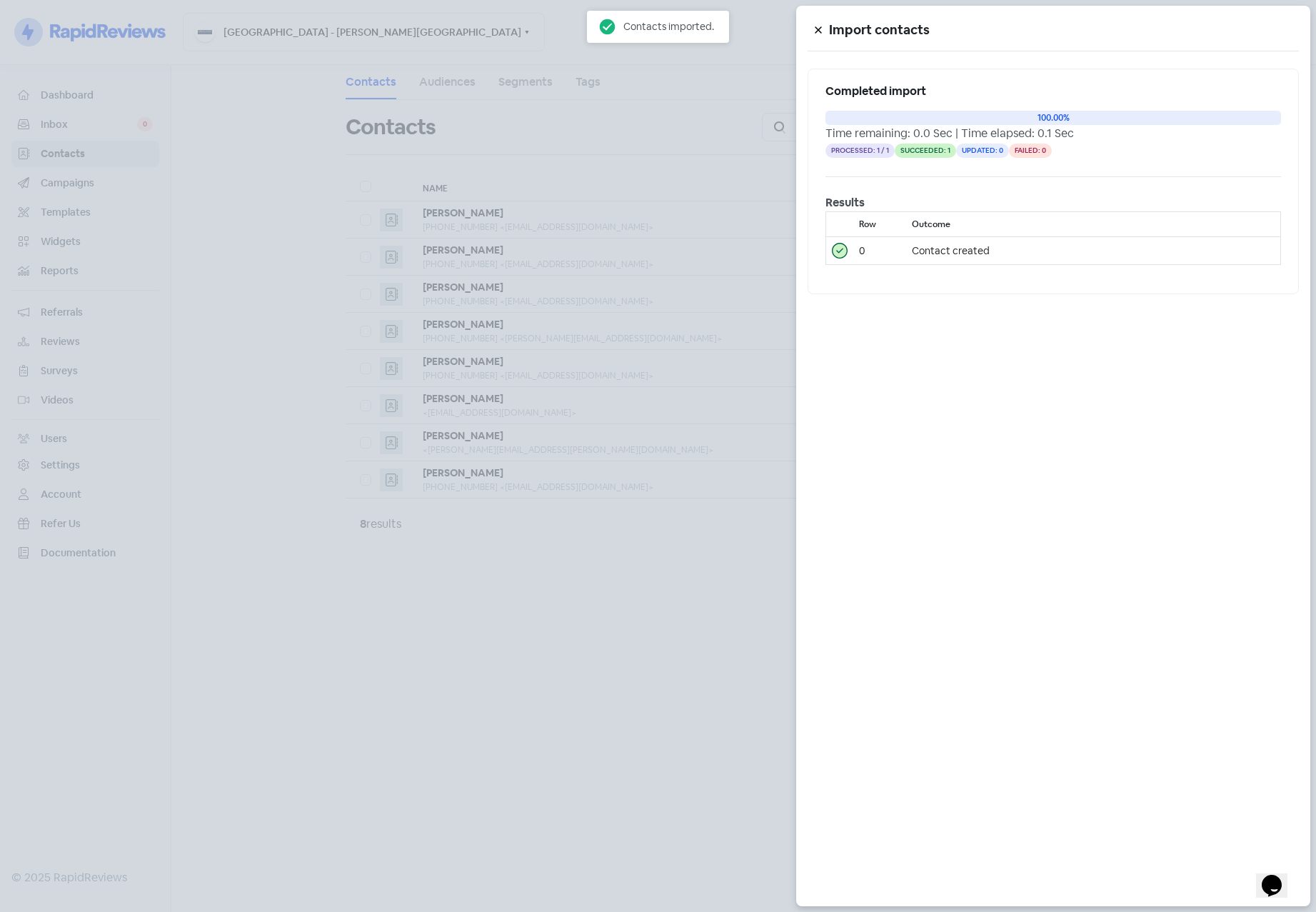
click at [589, 708] on div at bounding box center [658, 456] width 1316 height 912
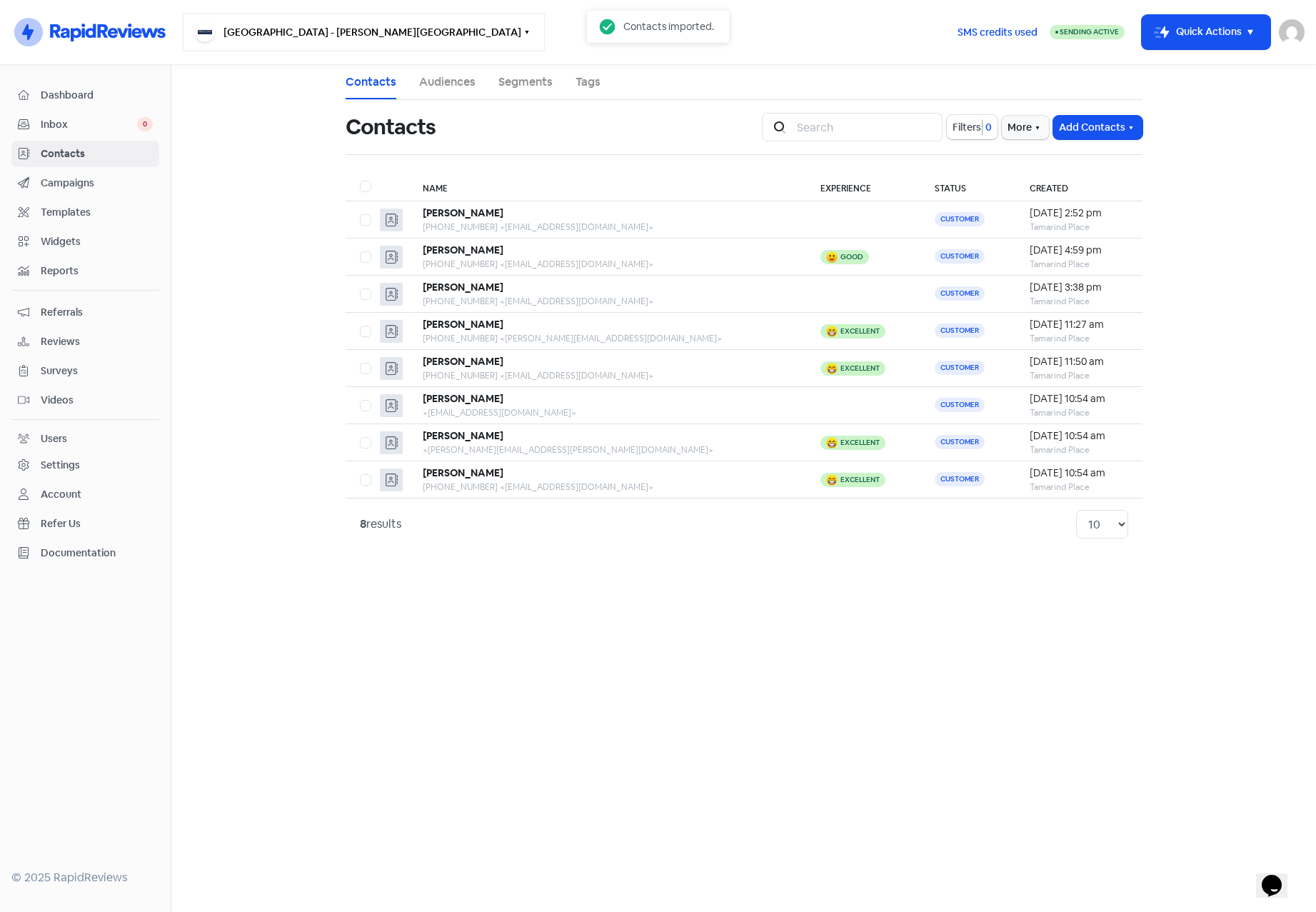
click at [380, 29] on button "[GEOGRAPHIC_DATA] - [PERSON_NAME][GEOGRAPHIC_DATA]" at bounding box center [363, 32] width 362 height 38
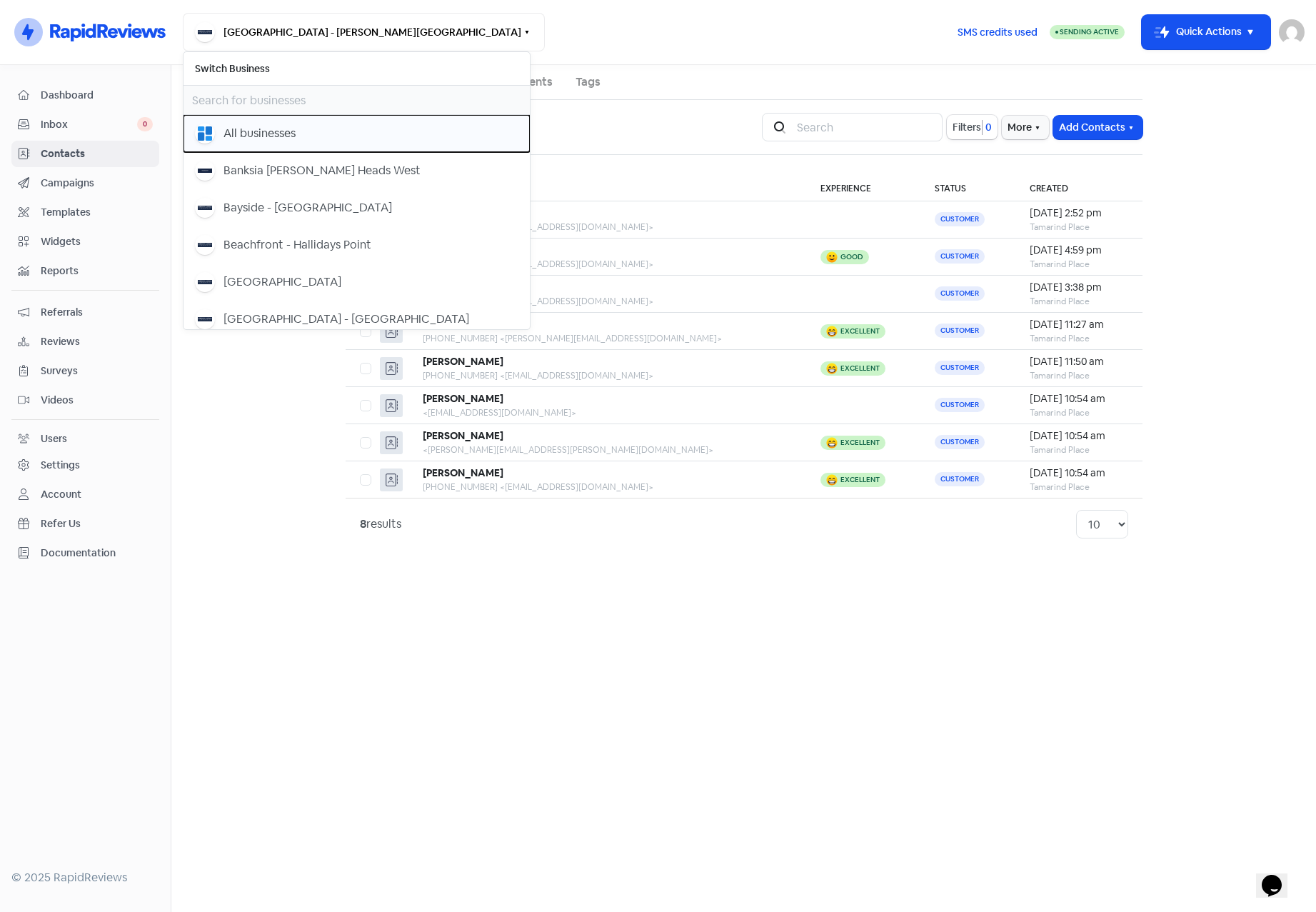
click at [267, 133] on div "All businesses" at bounding box center [259, 133] width 73 height 18
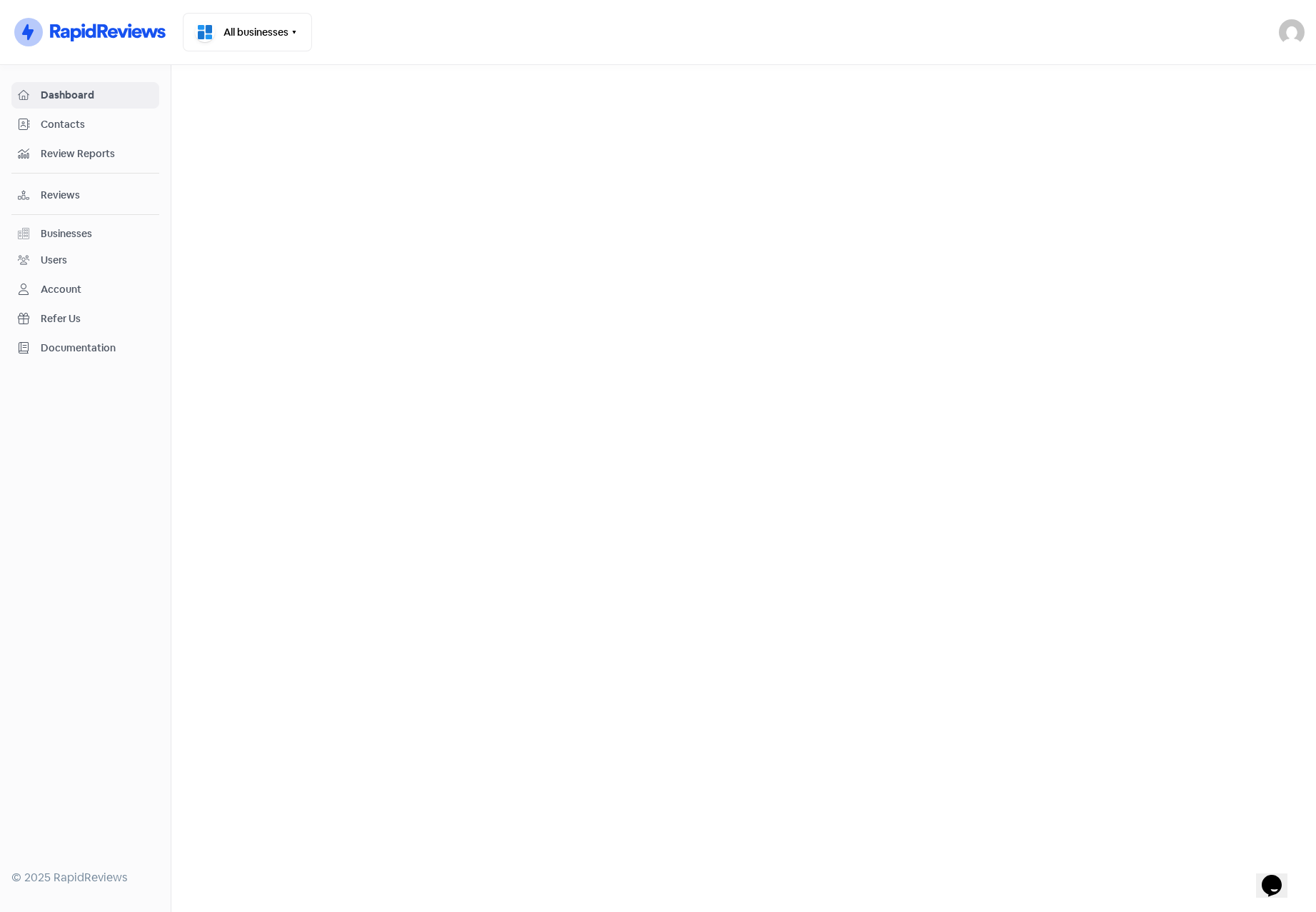
click at [187, 182] on main "Icon For Loading" at bounding box center [743, 489] width 1144 height 847
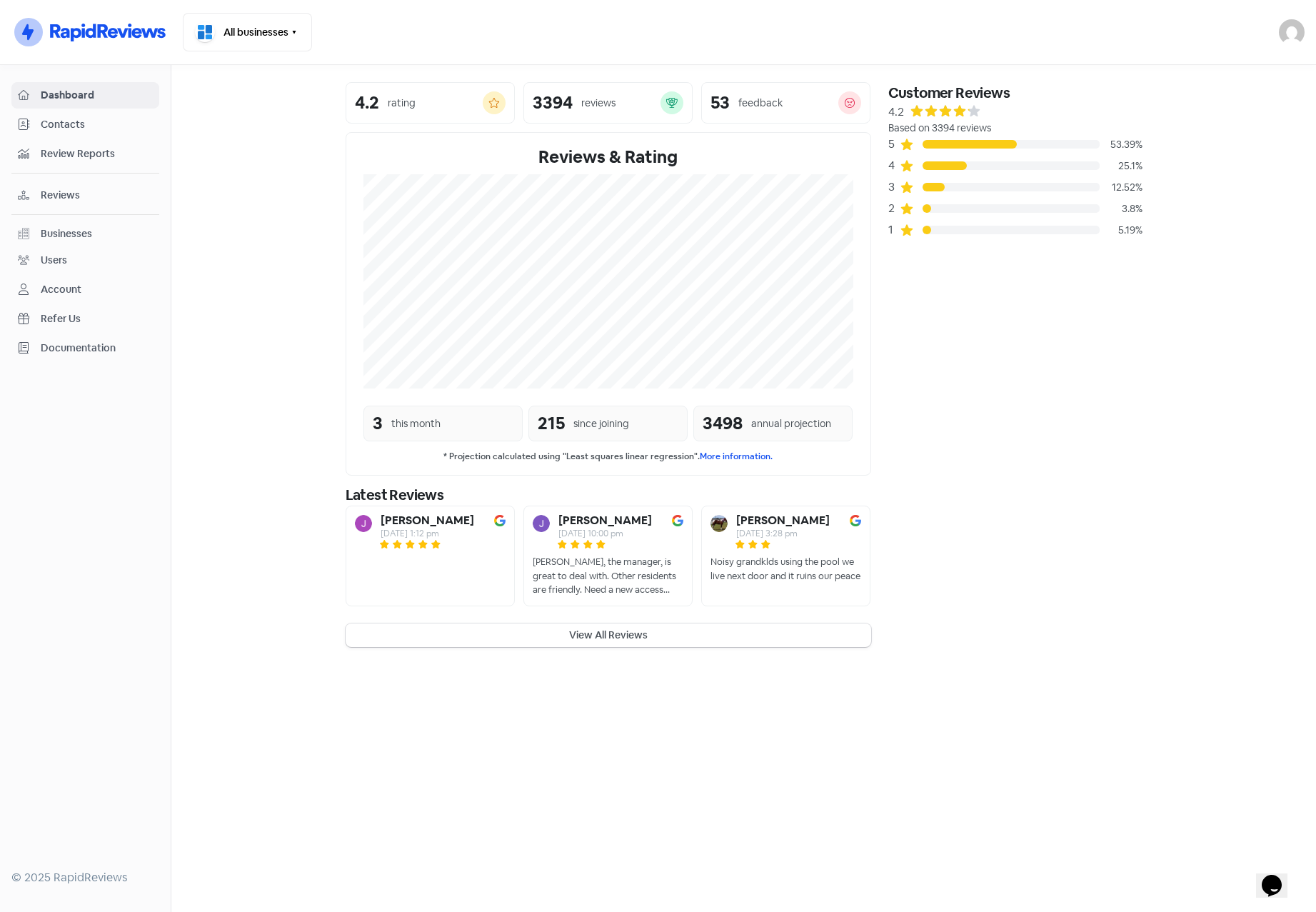
click at [1231, 626] on section "4.2 rating 3394 reviews 53 feedback Reviews & Rating 3 this month 215 since joi…" at bounding box center [743, 364] width 1144 height 599
